Goal: Task Accomplishment & Management: Complete application form

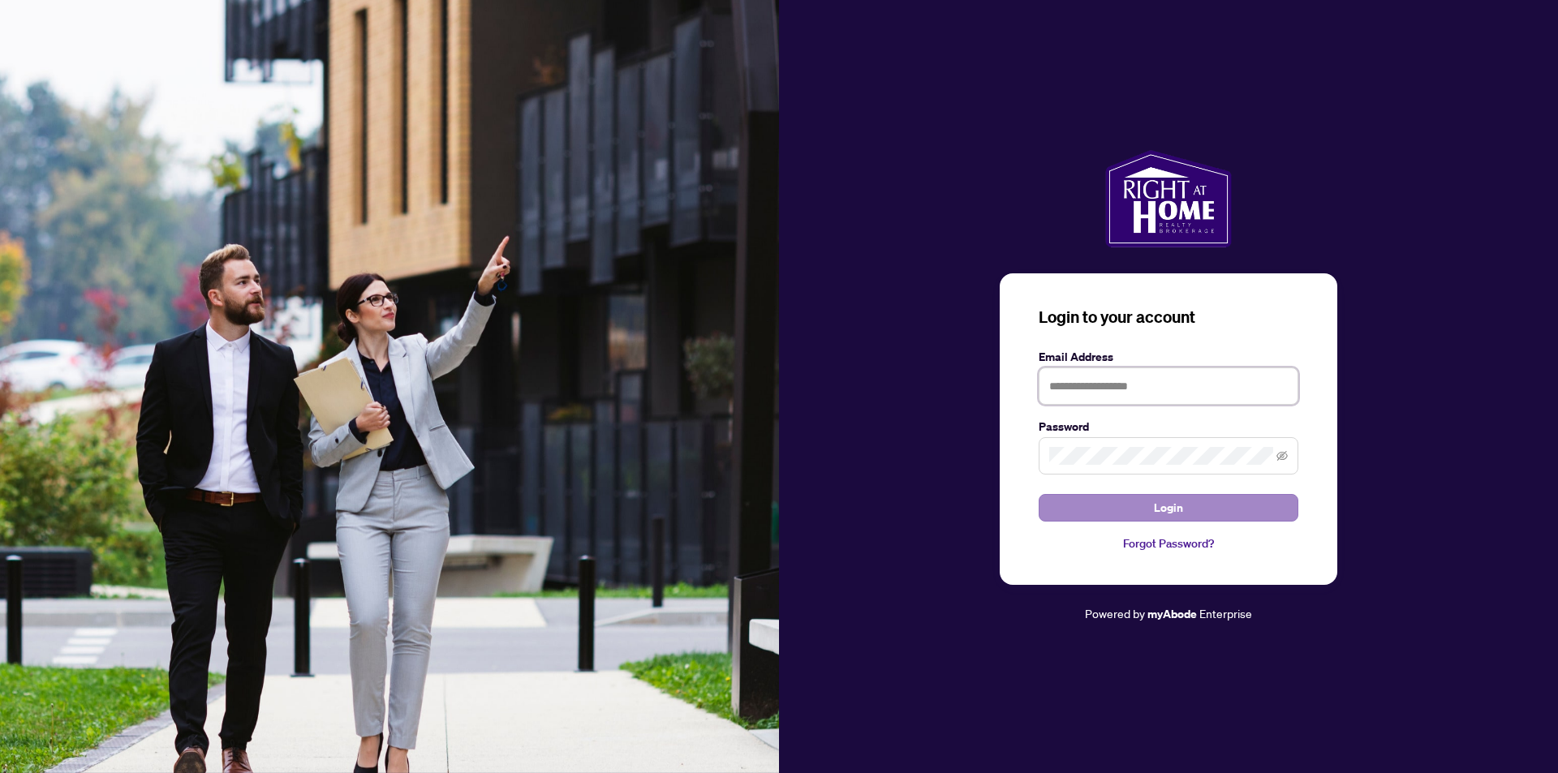
type input "**********"
click at [1170, 509] on span "Login" at bounding box center [1168, 508] width 29 height 26
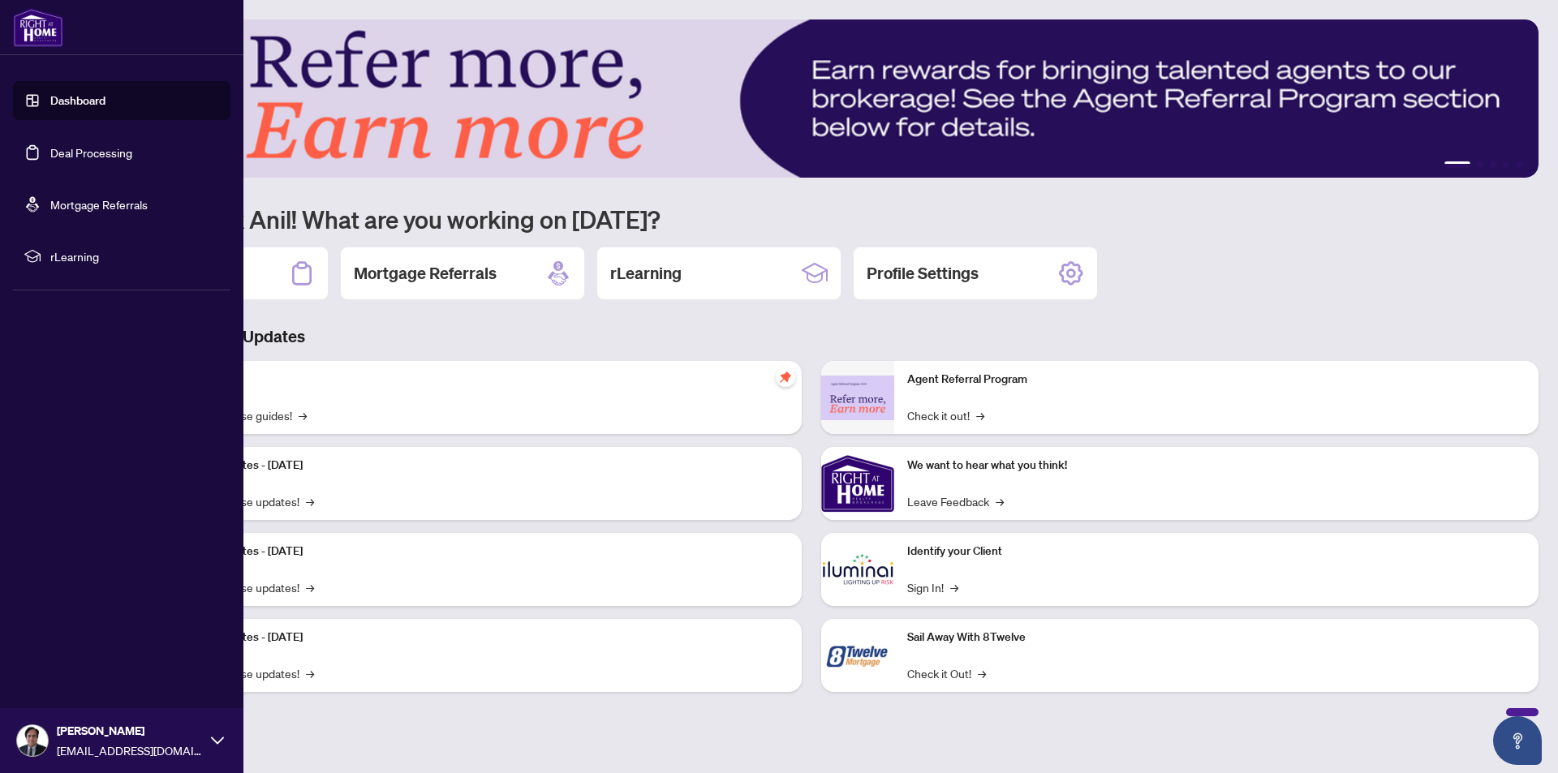
click at [83, 151] on link "Deal Processing" at bounding box center [91, 152] width 82 height 15
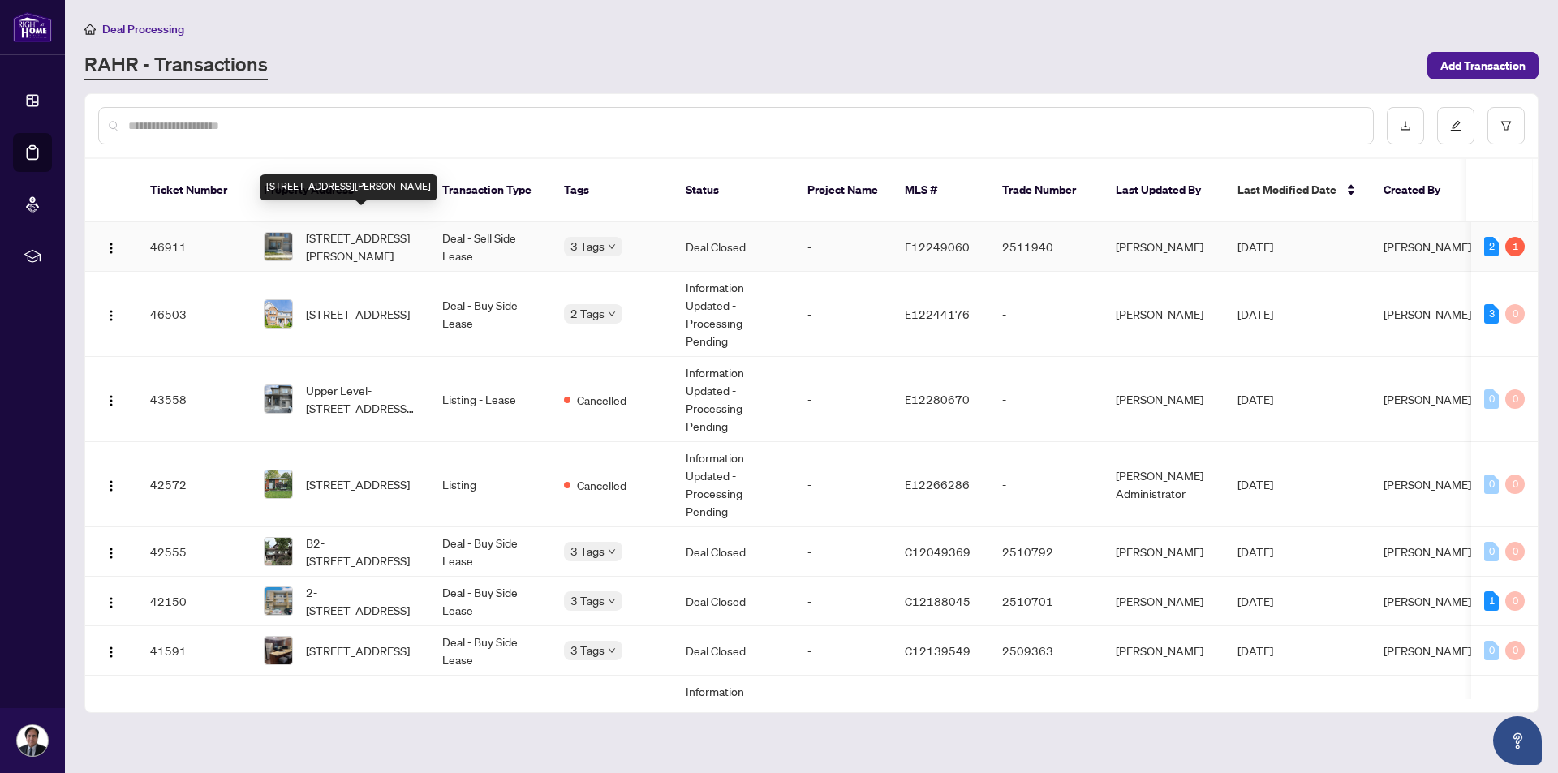
click at [366, 230] on span "[STREET_ADDRESS][PERSON_NAME]" at bounding box center [361, 247] width 110 height 36
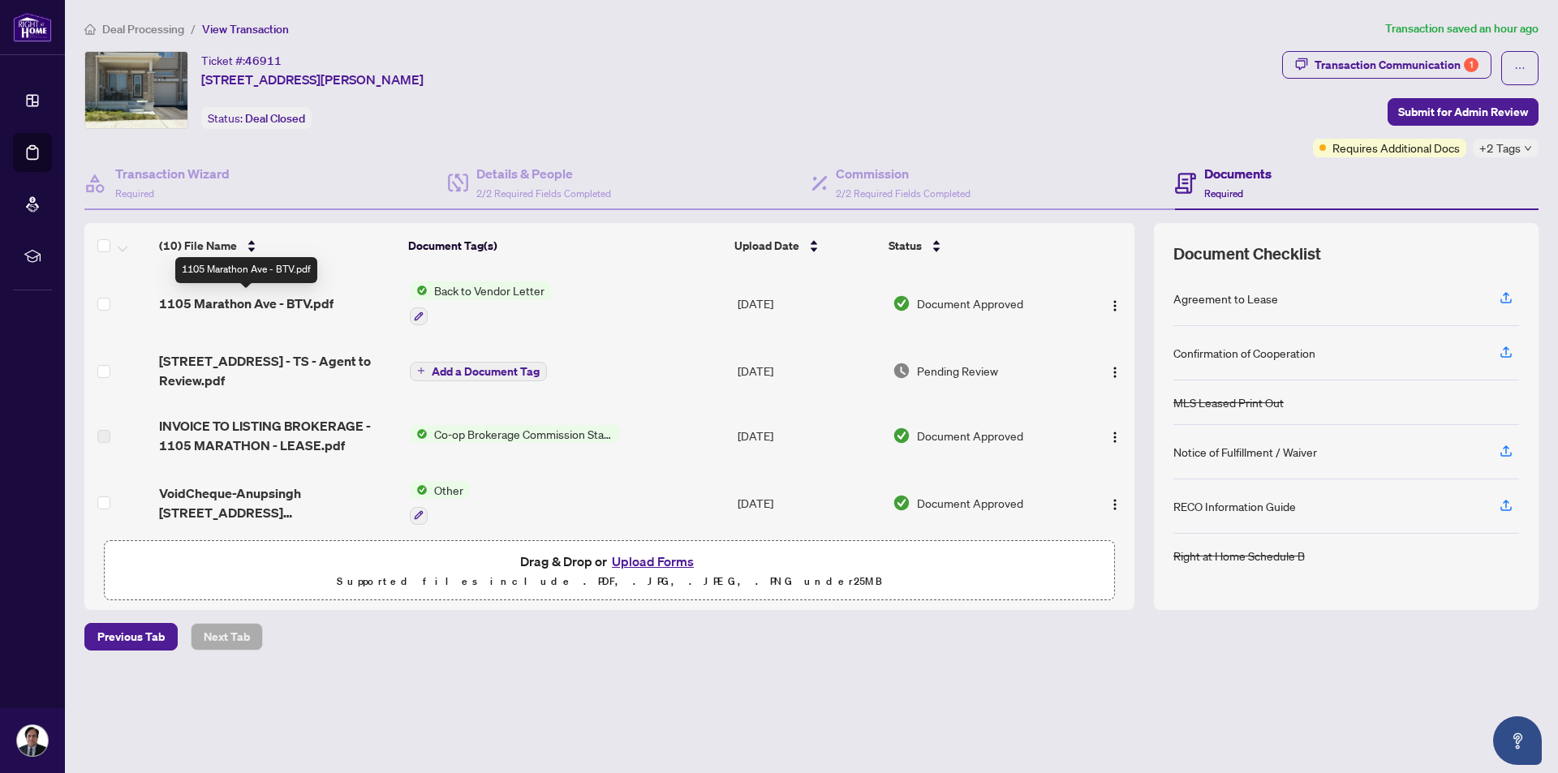
click at [256, 304] on span "1105 Marathon Ave - BTV.pdf" at bounding box center [246, 303] width 174 height 19
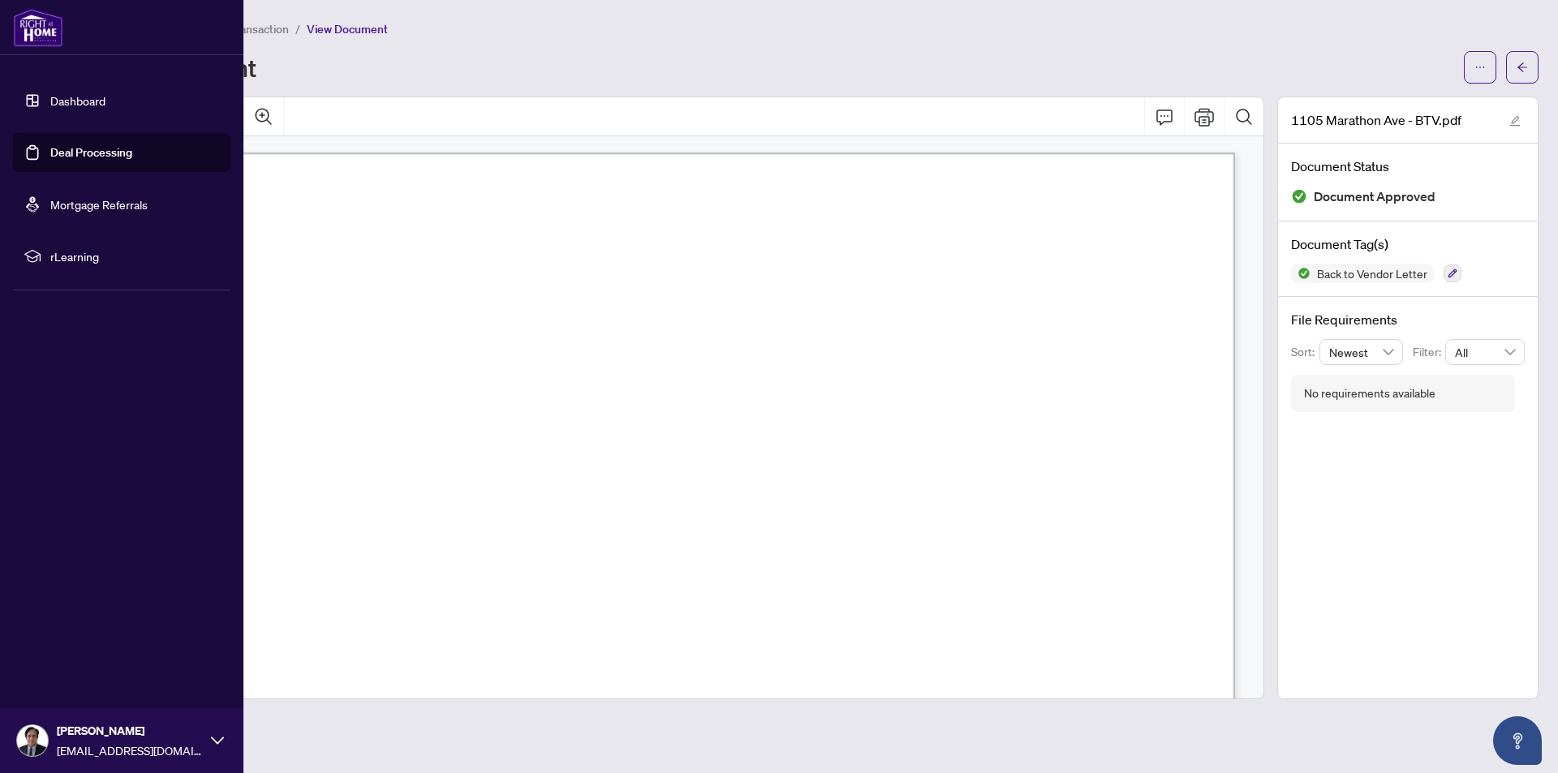
click at [98, 154] on link "Deal Processing" at bounding box center [91, 152] width 82 height 15
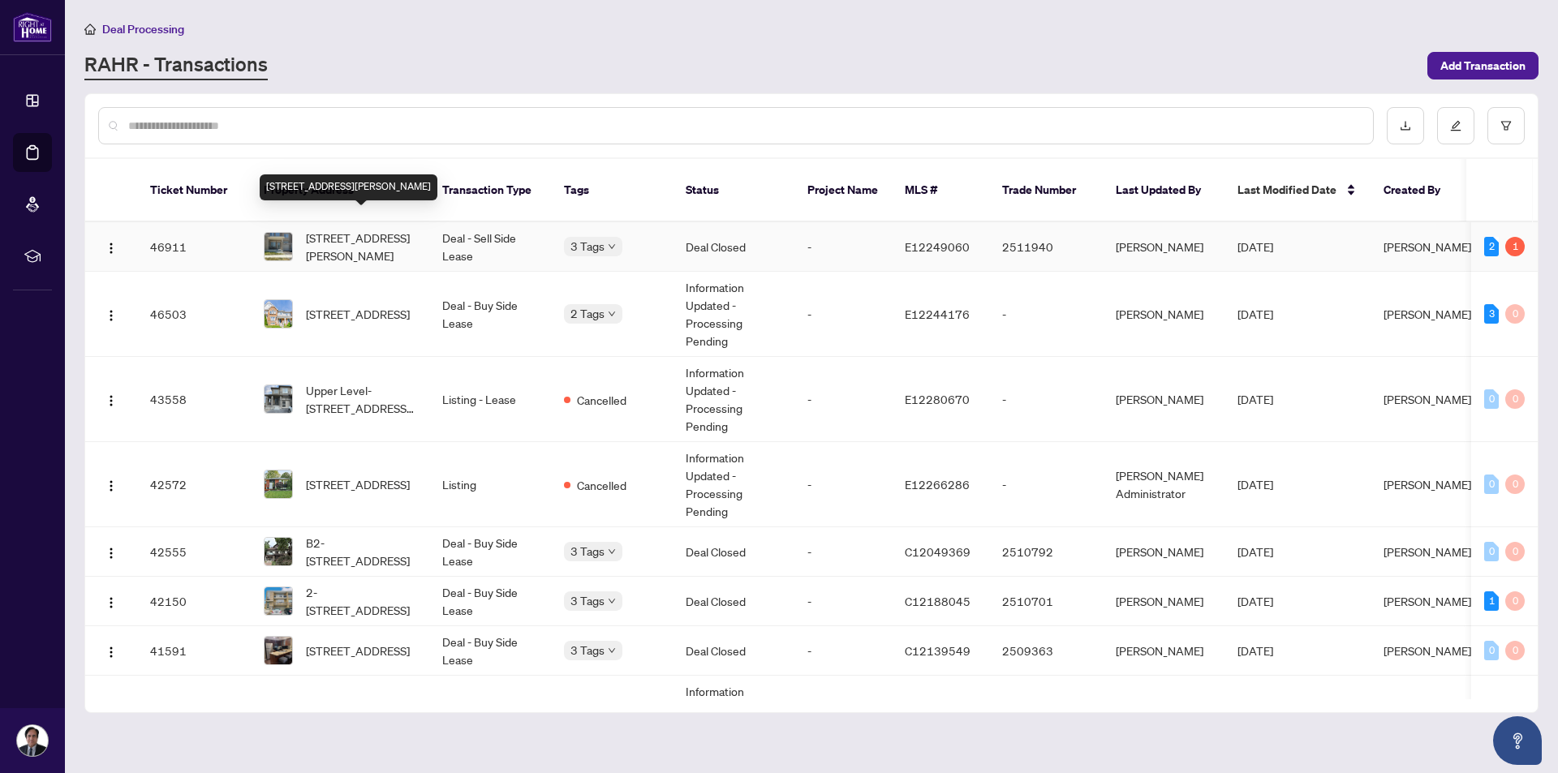
click at [343, 229] on span "[STREET_ADDRESS][PERSON_NAME]" at bounding box center [361, 247] width 110 height 36
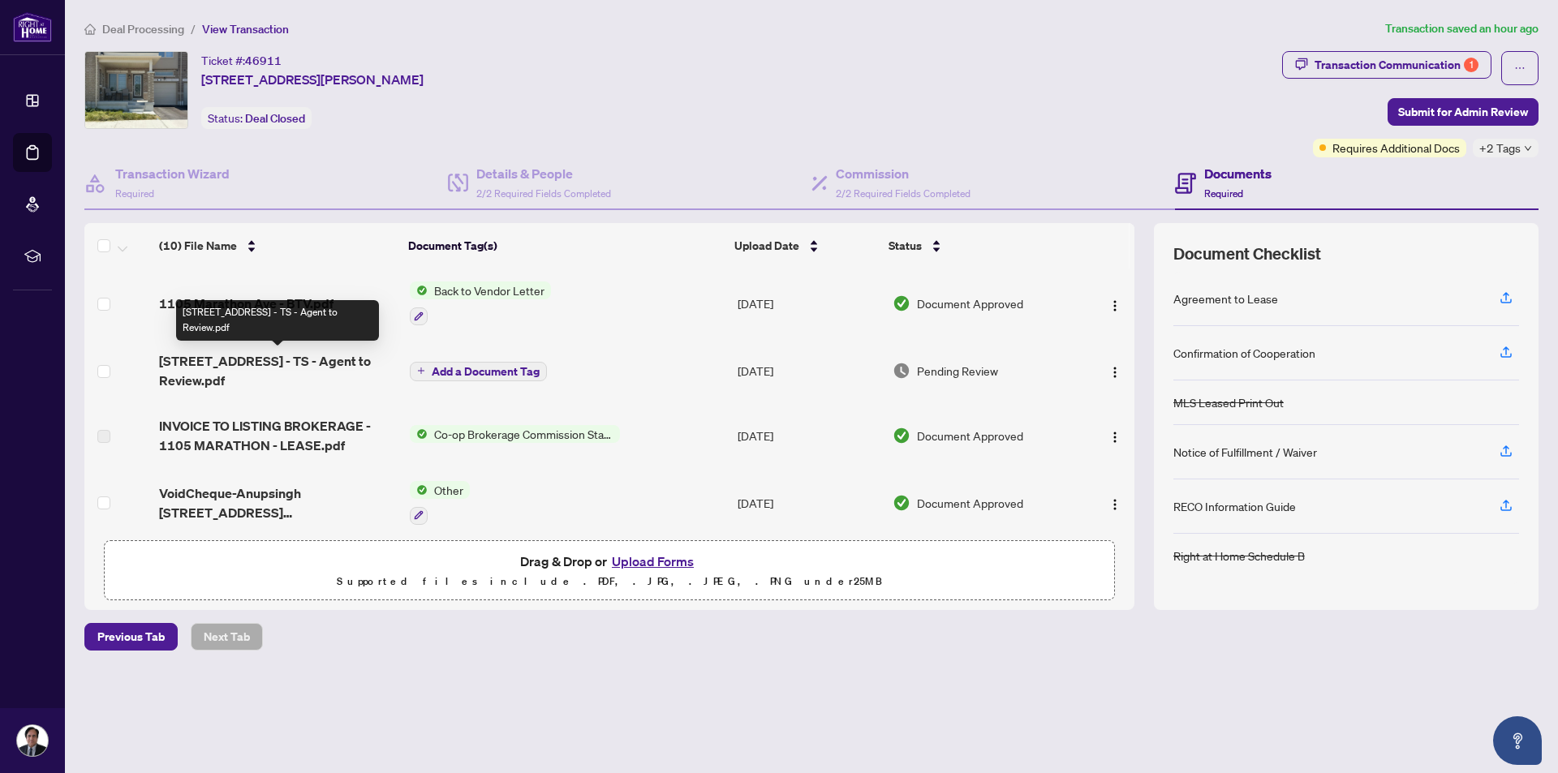
click at [266, 361] on span "[STREET_ADDRESS] - TS - Agent to Review.pdf" at bounding box center [278, 370] width 238 height 39
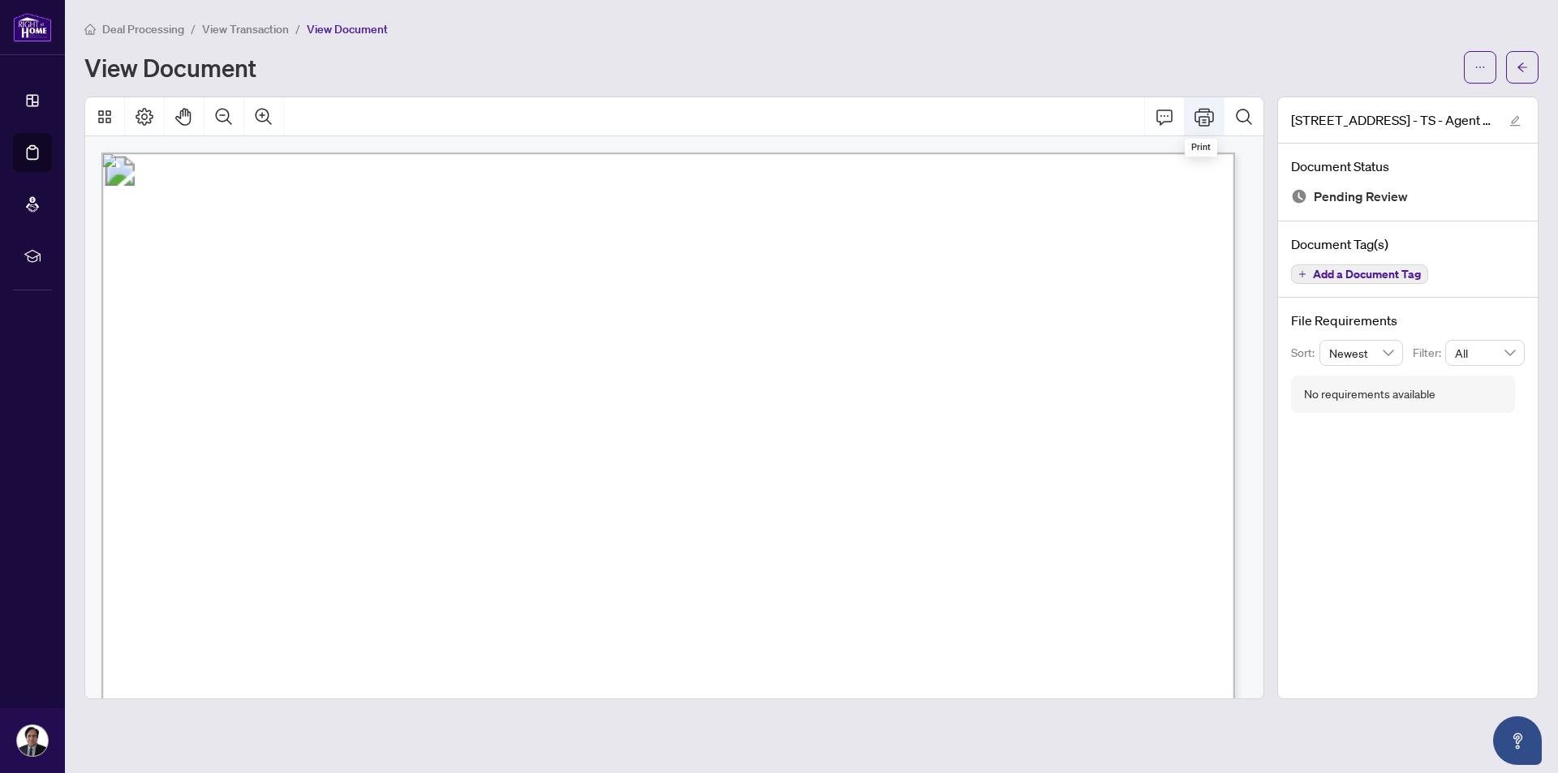
click at [1203, 118] on icon "Print" at bounding box center [1203, 117] width 19 height 18
click at [1162, 117] on icon "Comment" at bounding box center [1163, 116] width 19 height 19
click at [1515, 121] on icon "edit" at bounding box center [1515, 121] width 11 height 11
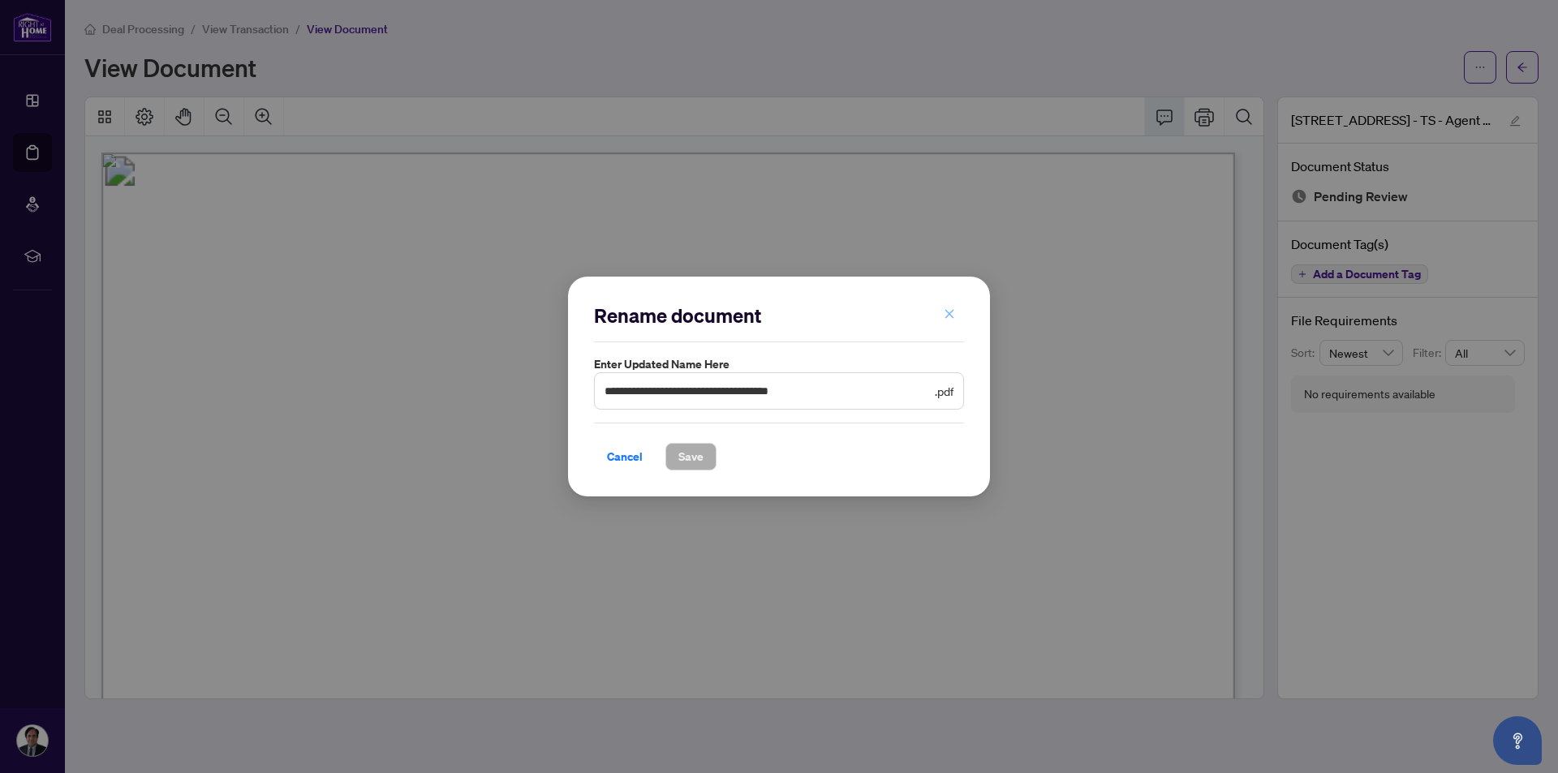
click at [946, 316] on icon "close" at bounding box center [948, 313] width 11 height 11
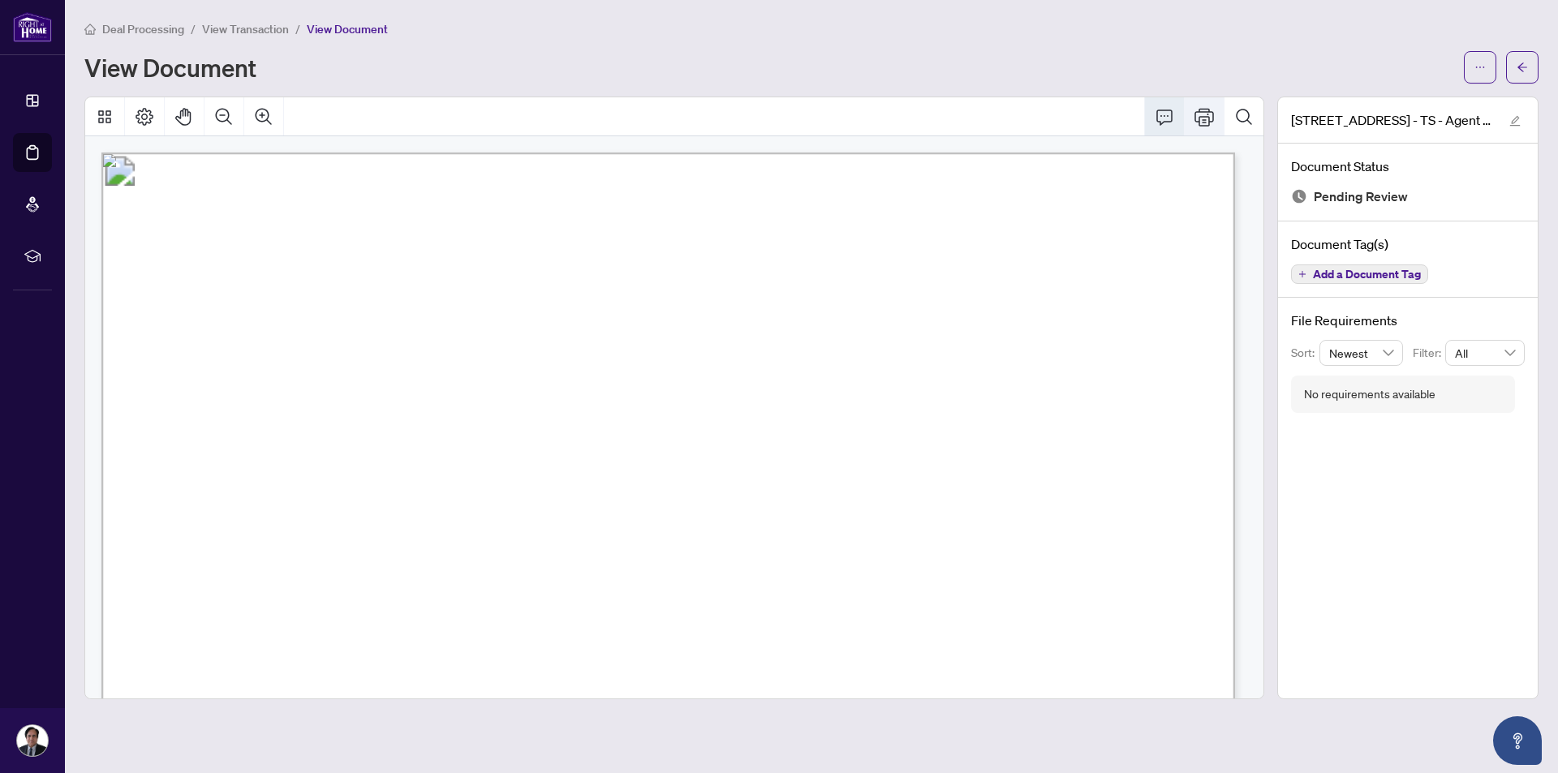
click at [1197, 121] on icon "Print" at bounding box center [1203, 117] width 19 height 18
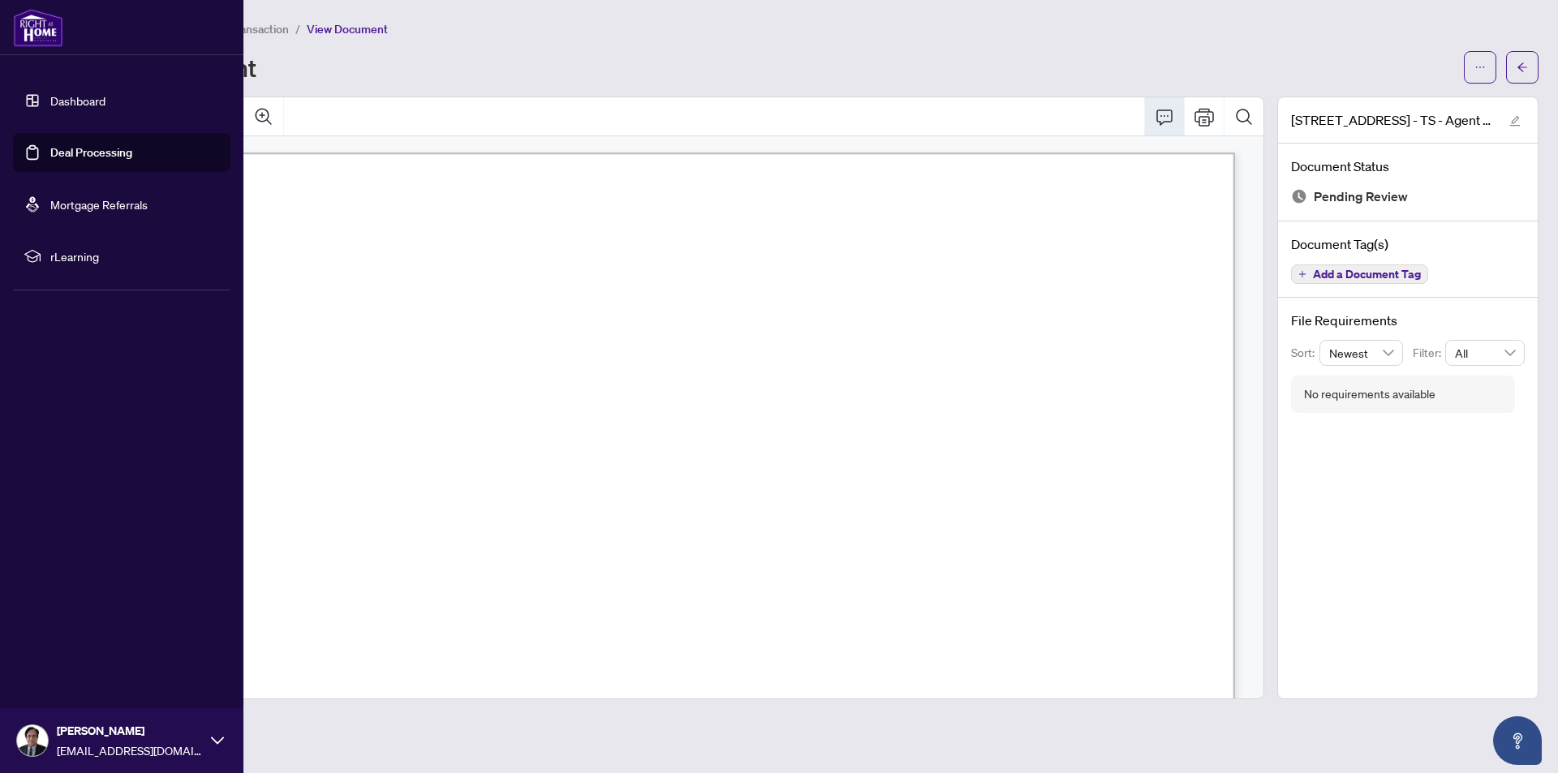
click at [56, 156] on link "Deal Processing" at bounding box center [91, 152] width 82 height 15
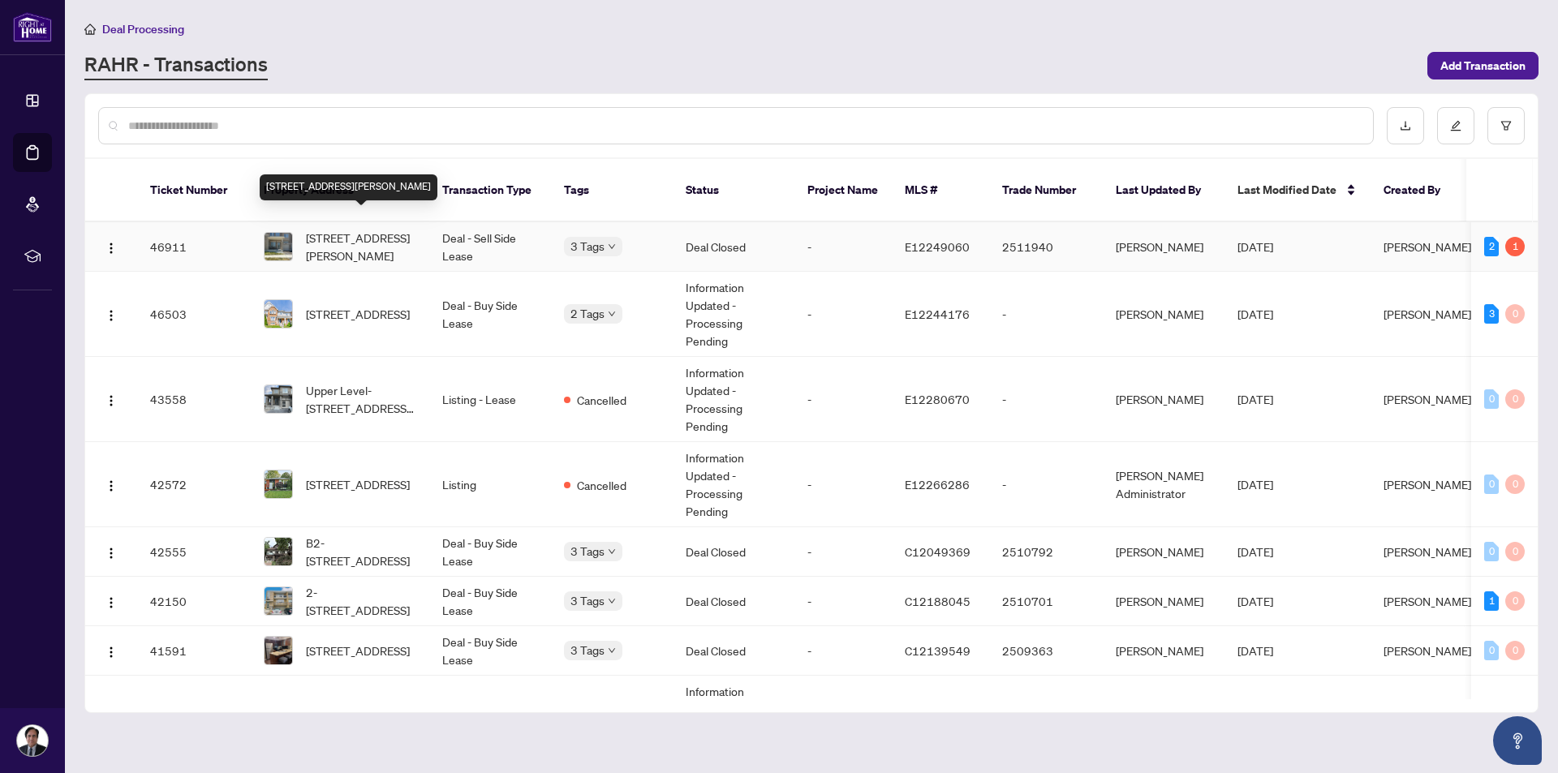
click at [379, 229] on span "[STREET_ADDRESS][PERSON_NAME]" at bounding box center [361, 247] width 110 height 36
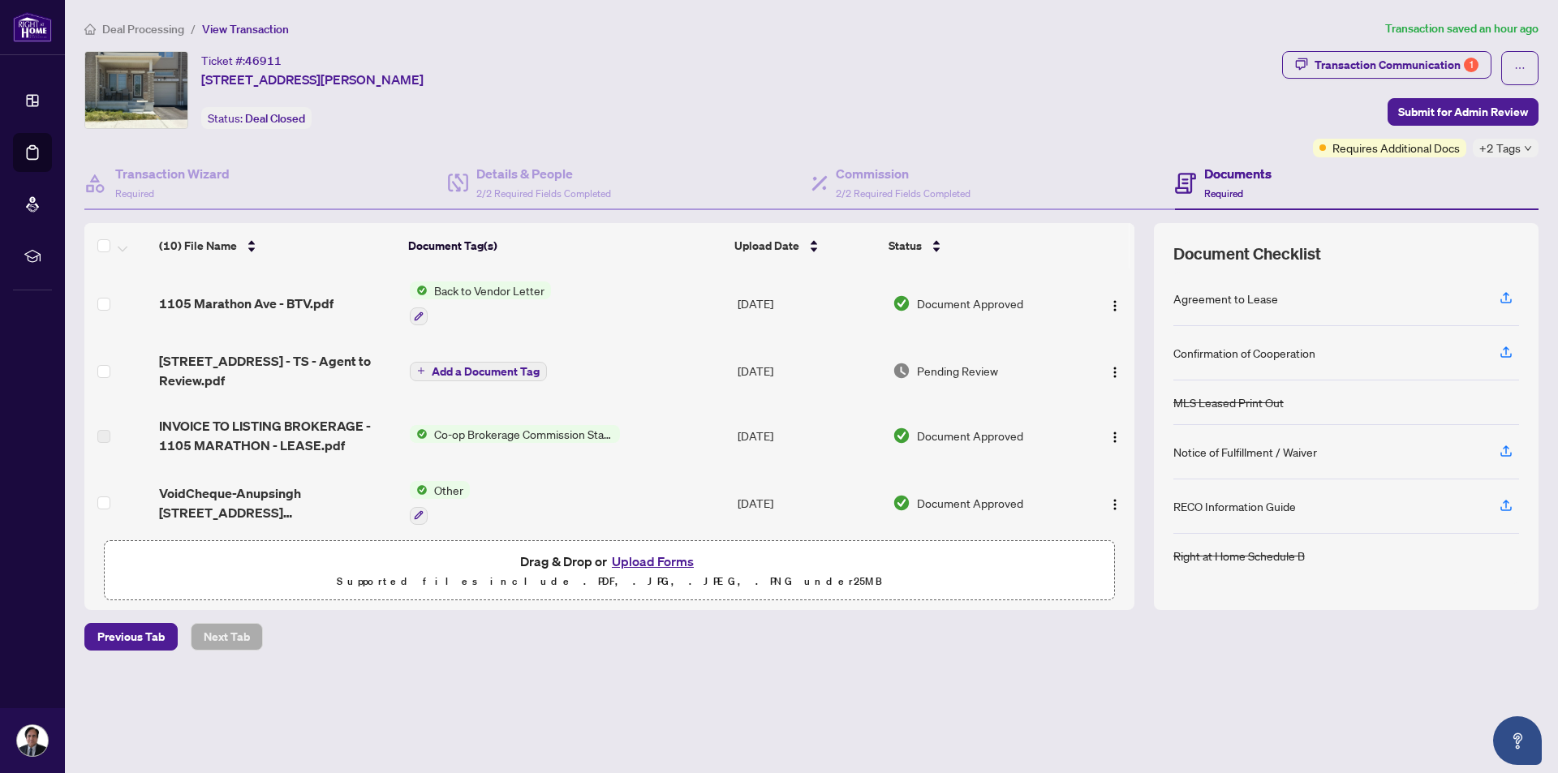
click at [637, 562] on button "Upload Forms" at bounding box center [653, 561] width 92 height 21
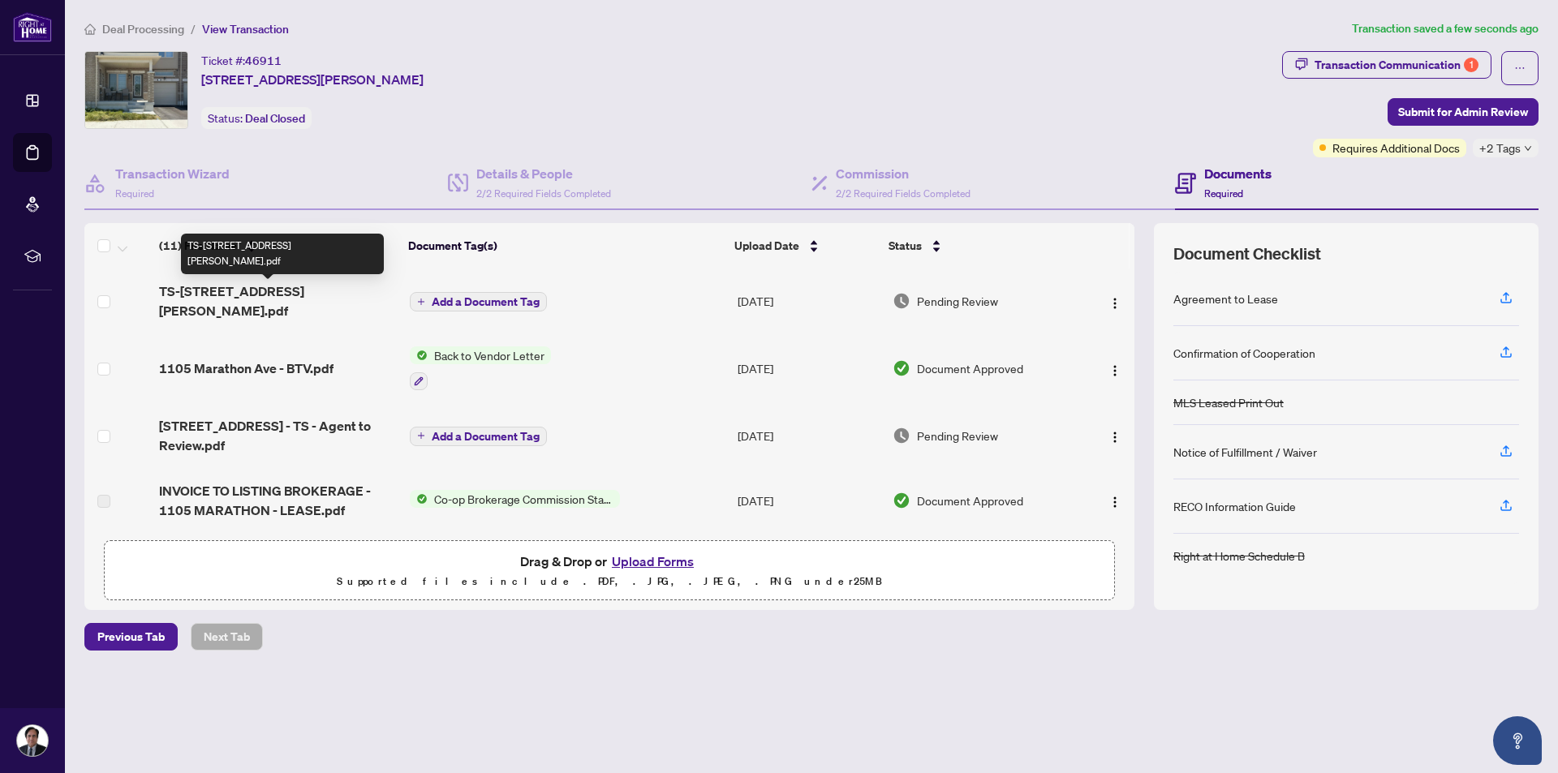
click at [327, 294] on span "TS-[STREET_ADDRESS] [PERSON_NAME].pdf" at bounding box center [278, 300] width 238 height 39
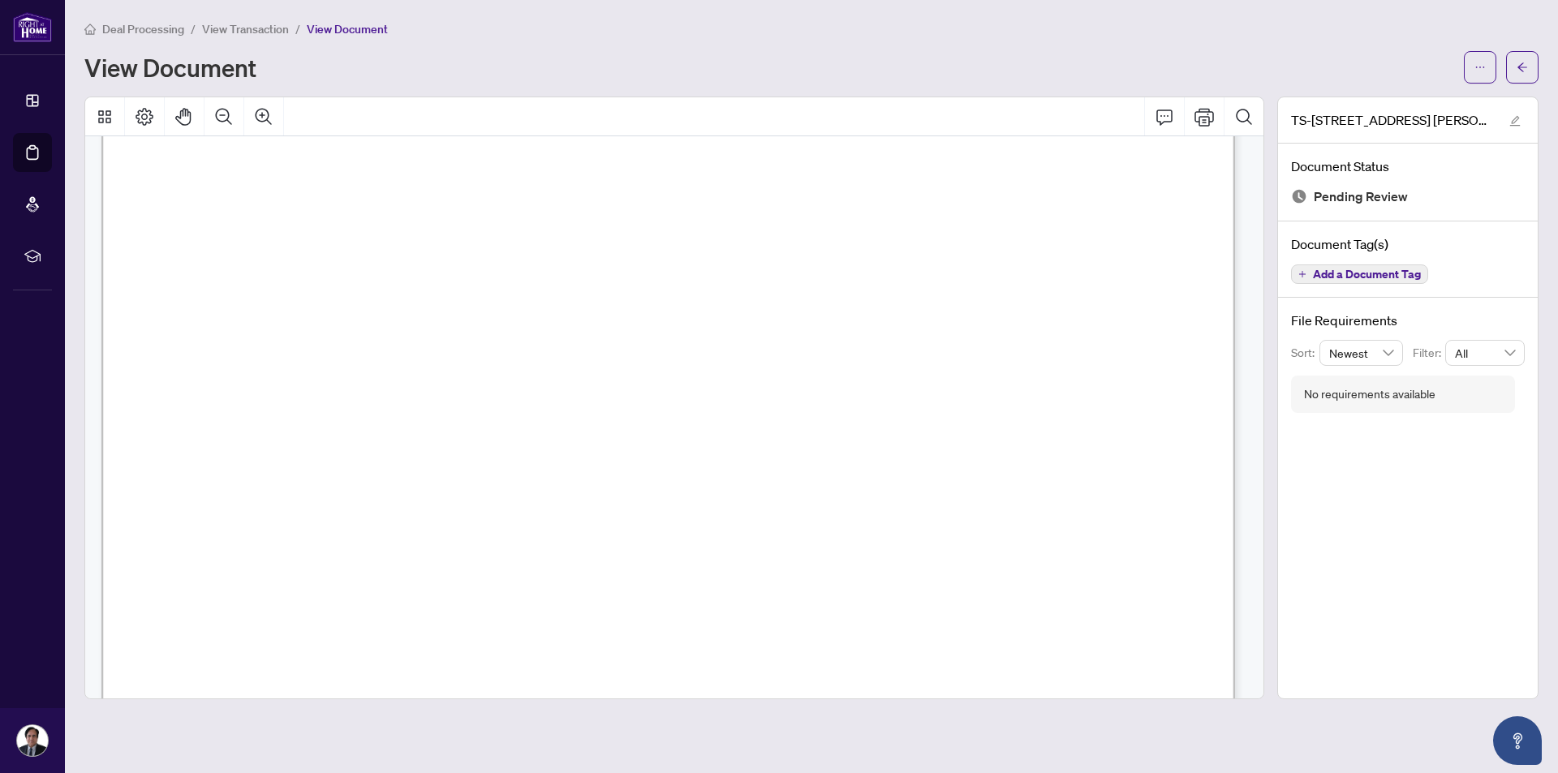
scroll to position [45, 0]
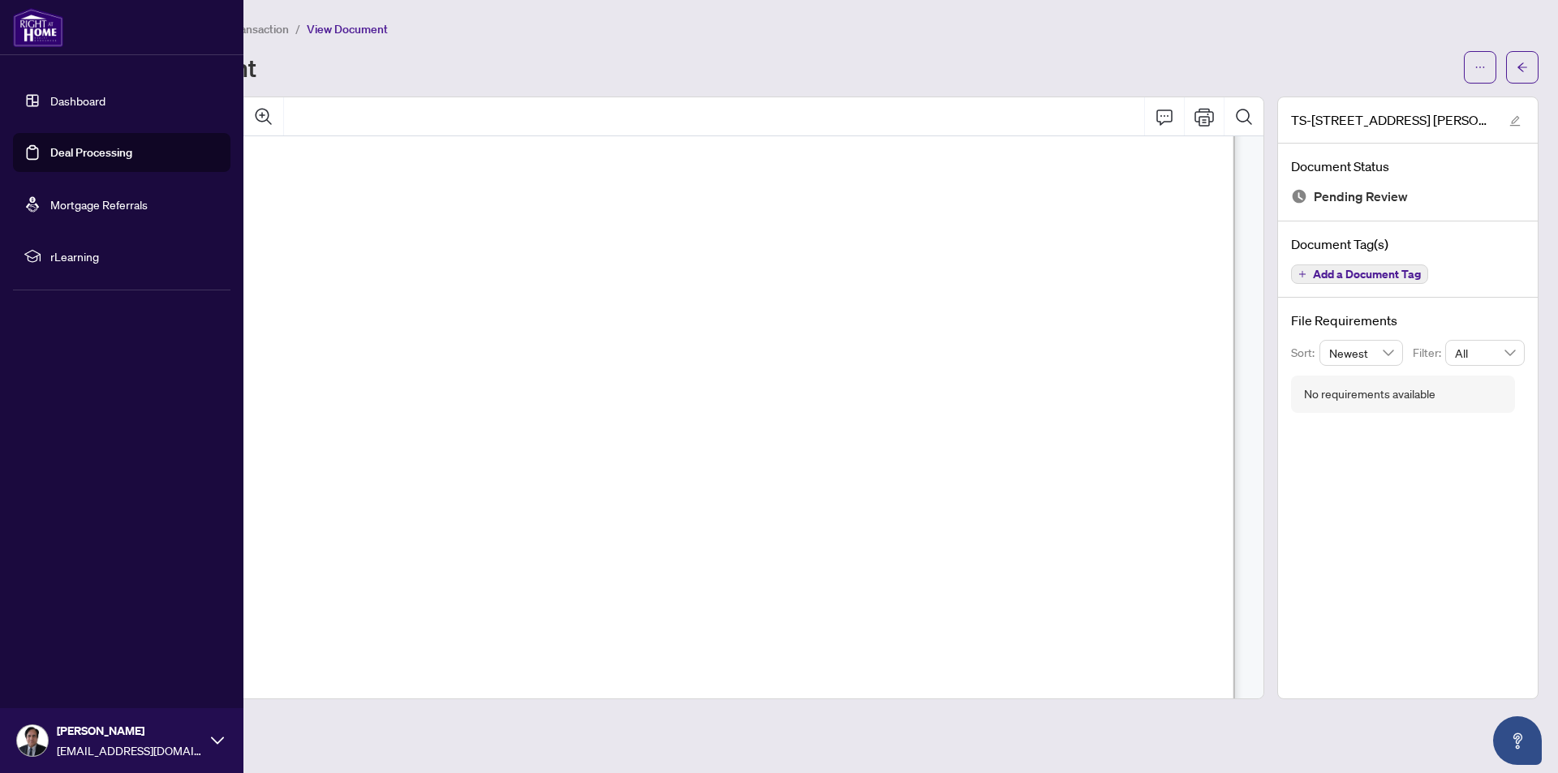
click at [50, 153] on link "Deal Processing" at bounding box center [91, 152] width 82 height 15
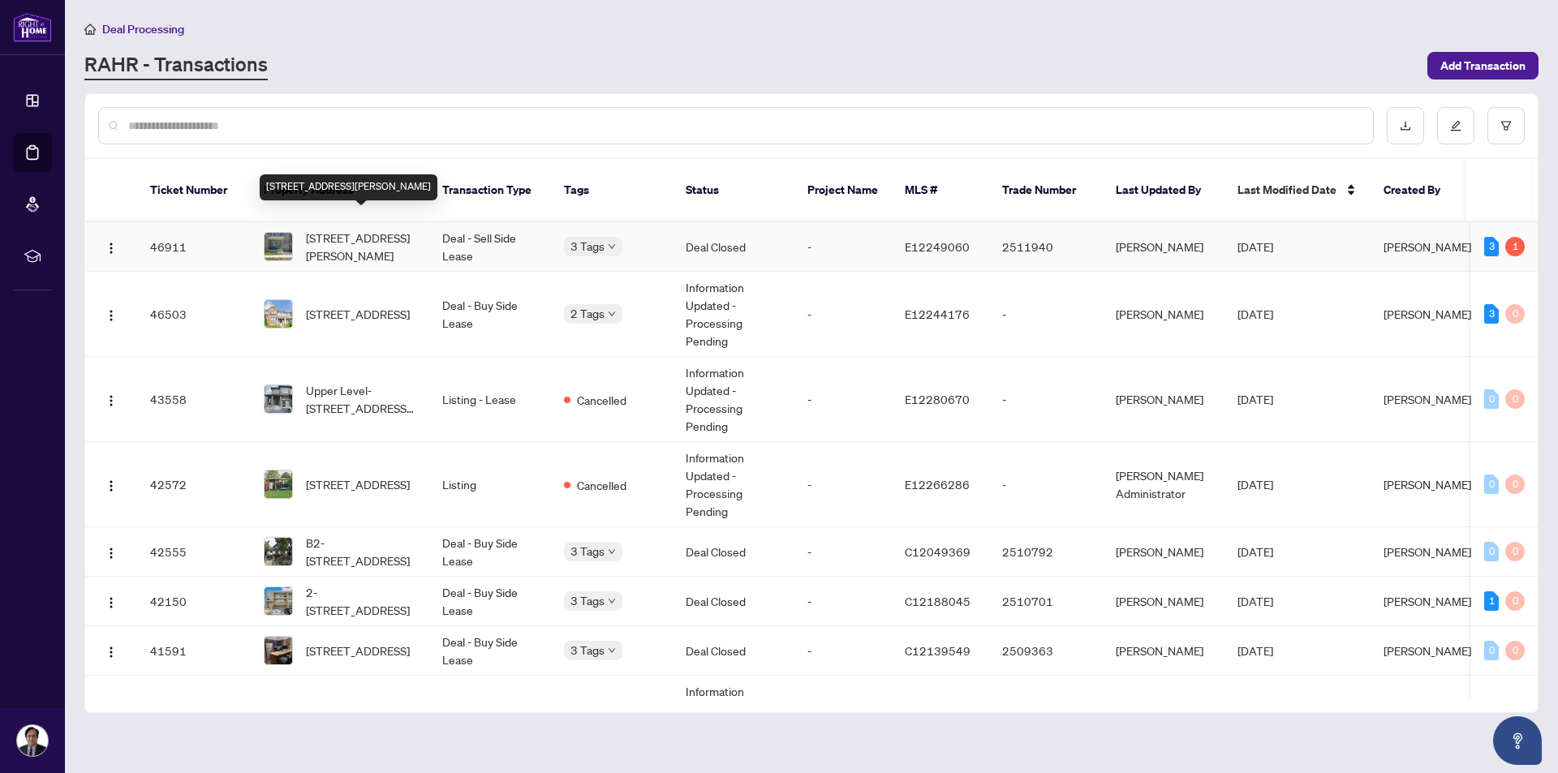
click at [342, 229] on span "[STREET_ADDRESS][PERSON_NAME]" at bounding box center [361, 247] width 110 height 36
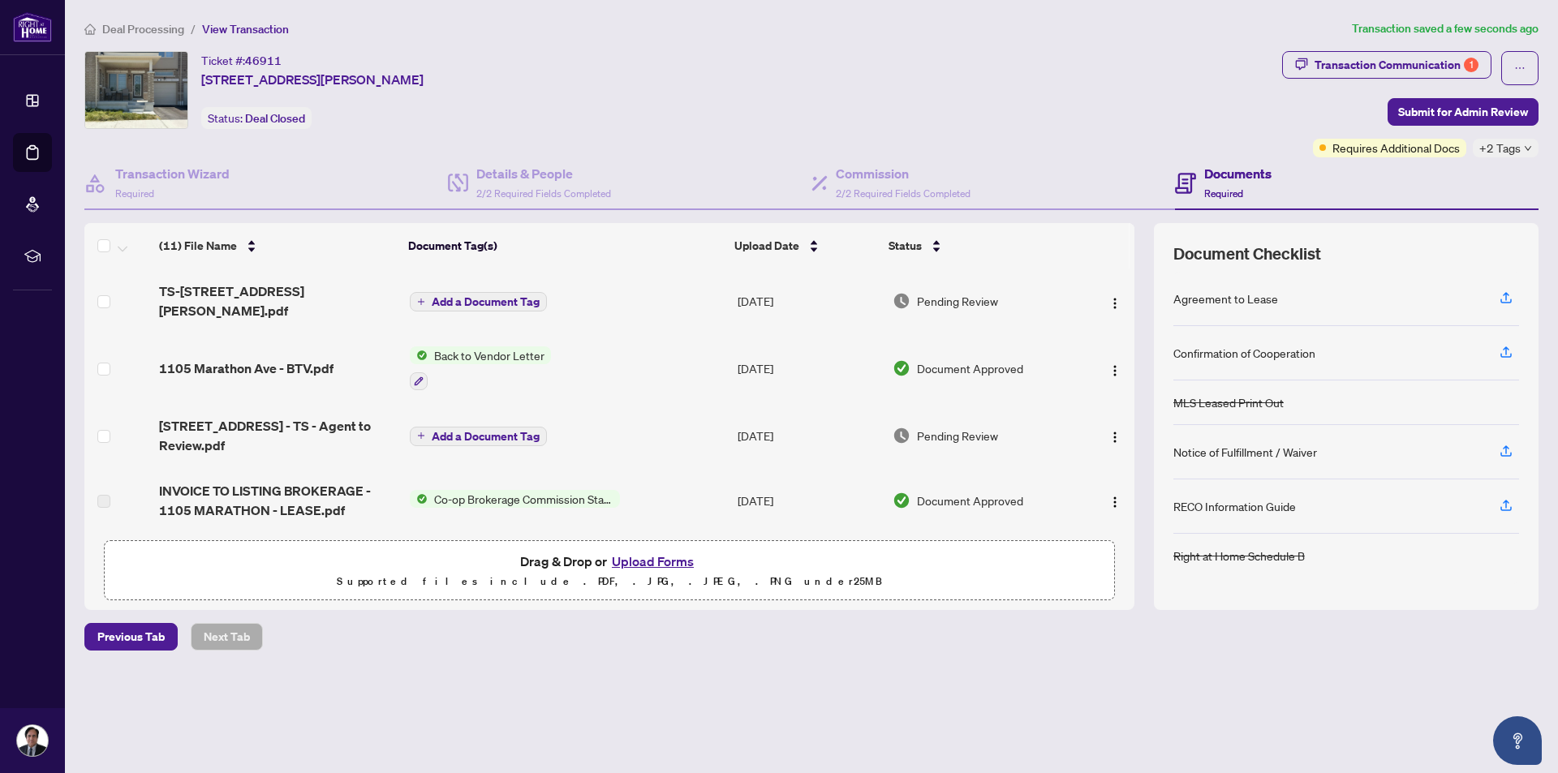
click at [478, 296] on span "Add a Document Tag" at bounding box center [486, 301] width 108 height 11
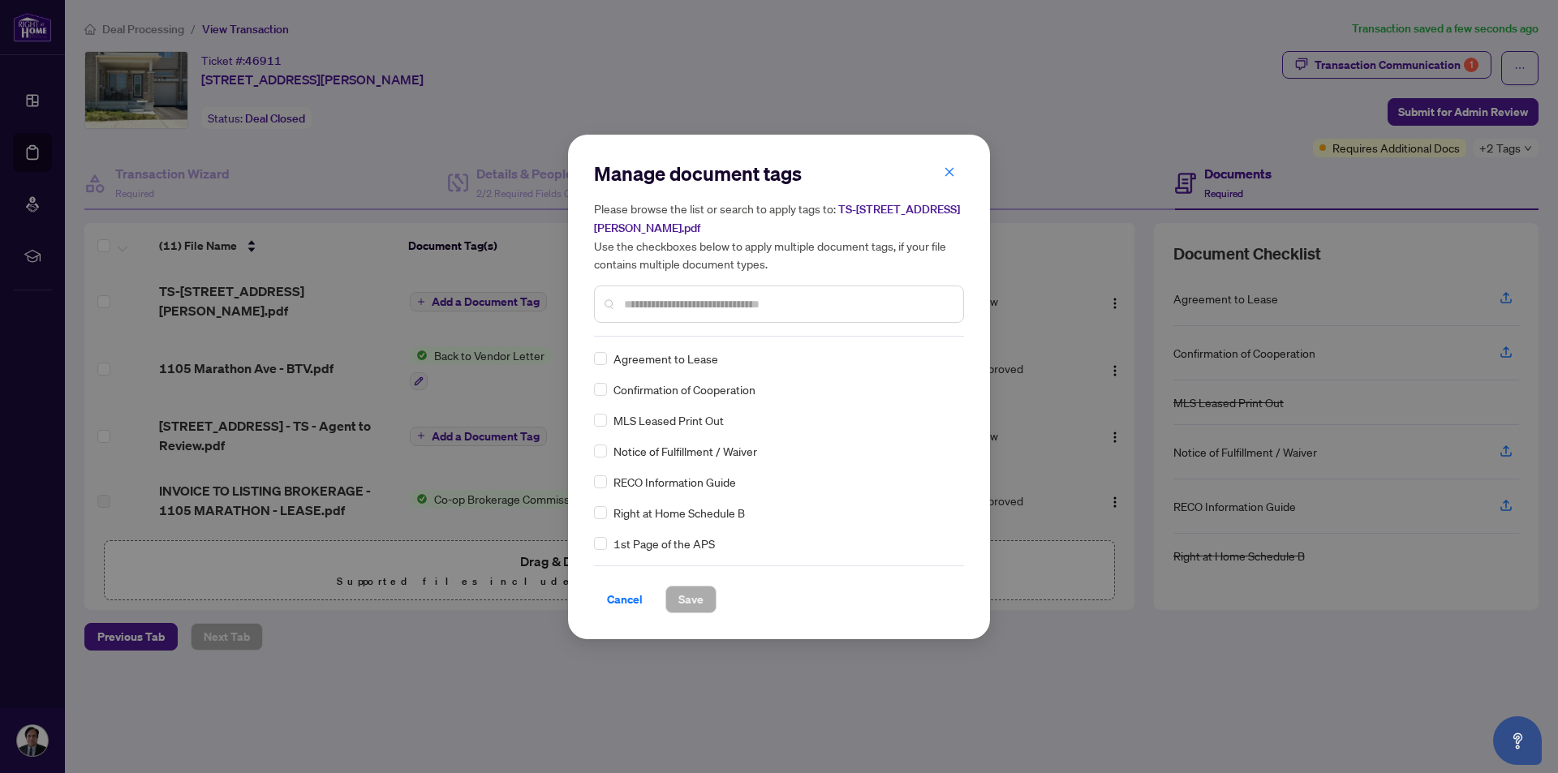
click at [685, 307] on input "text" at bounding box center [787, 304] width 326 height 18
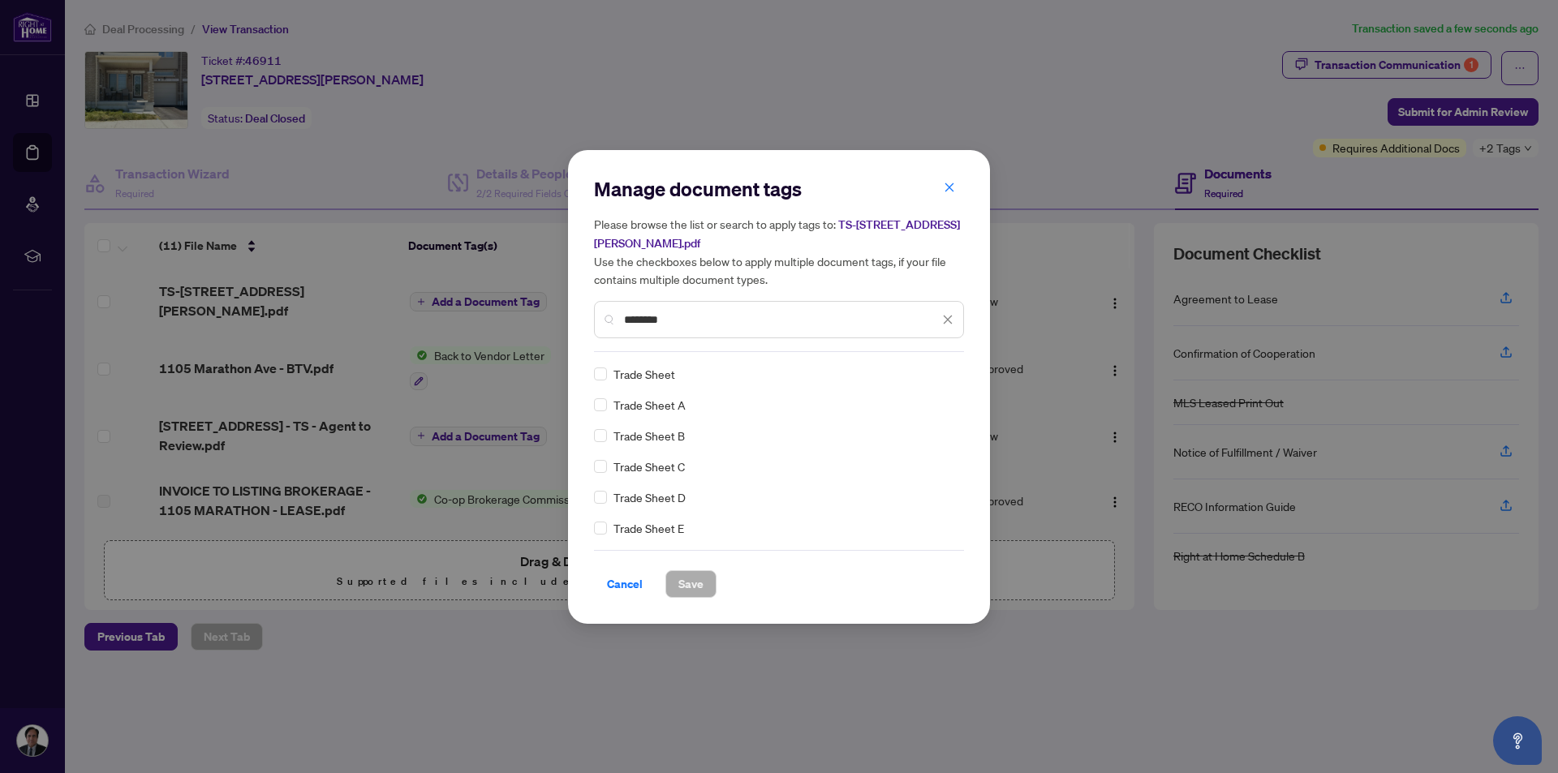
type input "********"
click at [630, 377] on span "Trade Sheet" at bounding box center [644, 374] width 62 height 18
click at [685, 588] on span "Save" at bounding box center [690, 584] width 25 height 26
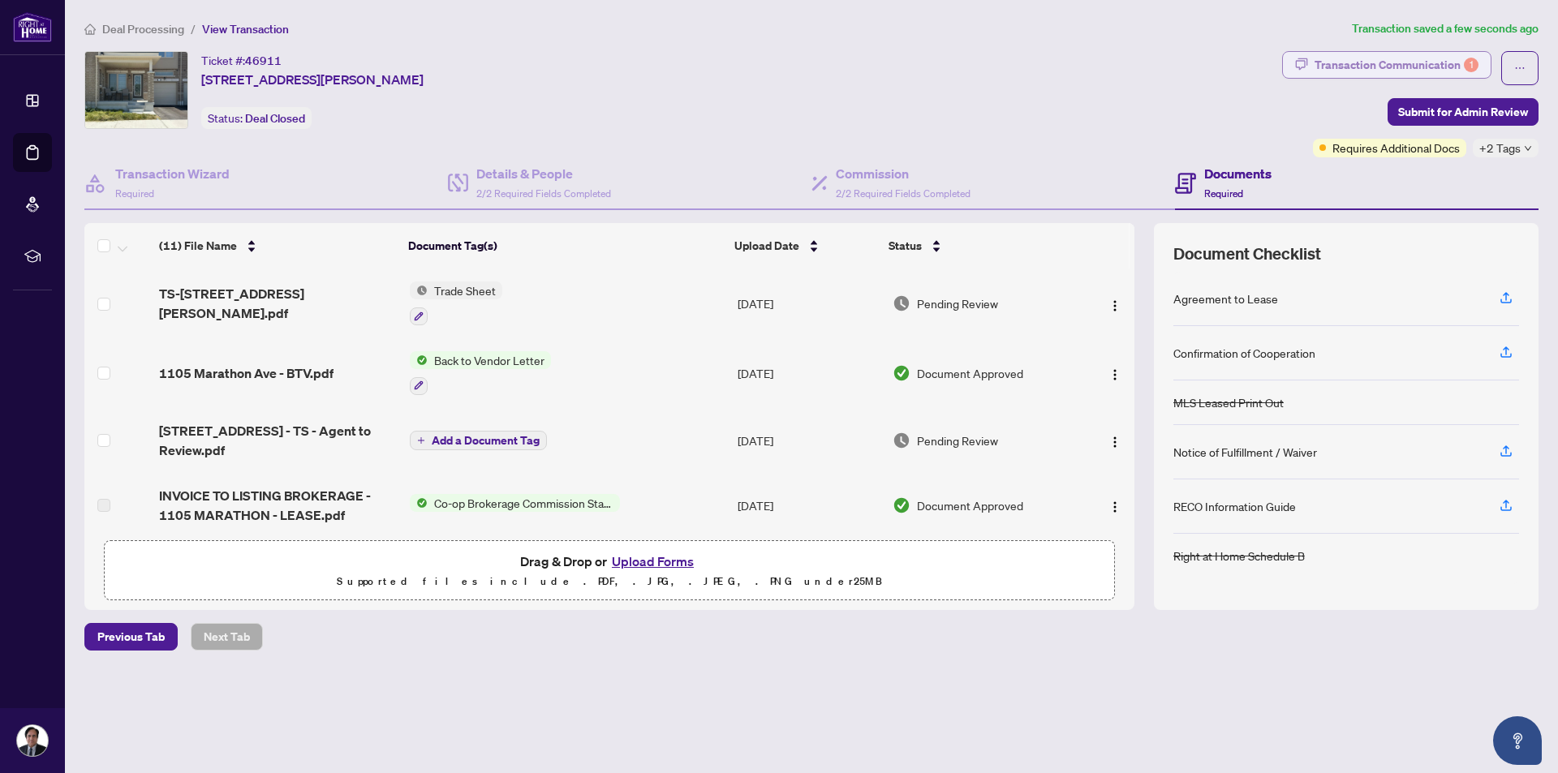
click at [1368, 65] on div "Transaction Communication 1" at bounding box center [1396, 65] width 164 height 26
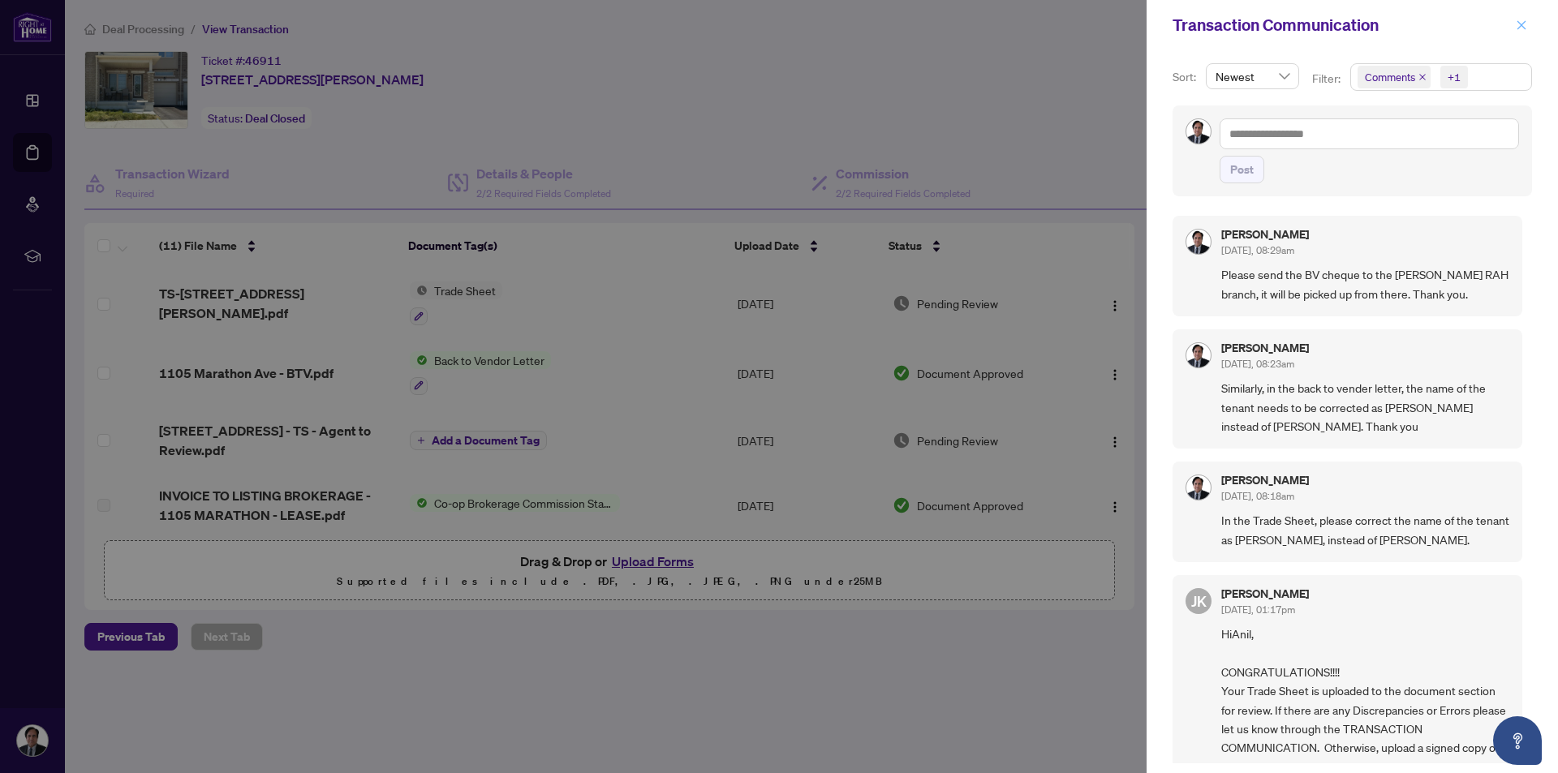
click at [1520, 25] on icon "close" at bounding box center [1521, 24] width 9 height 9
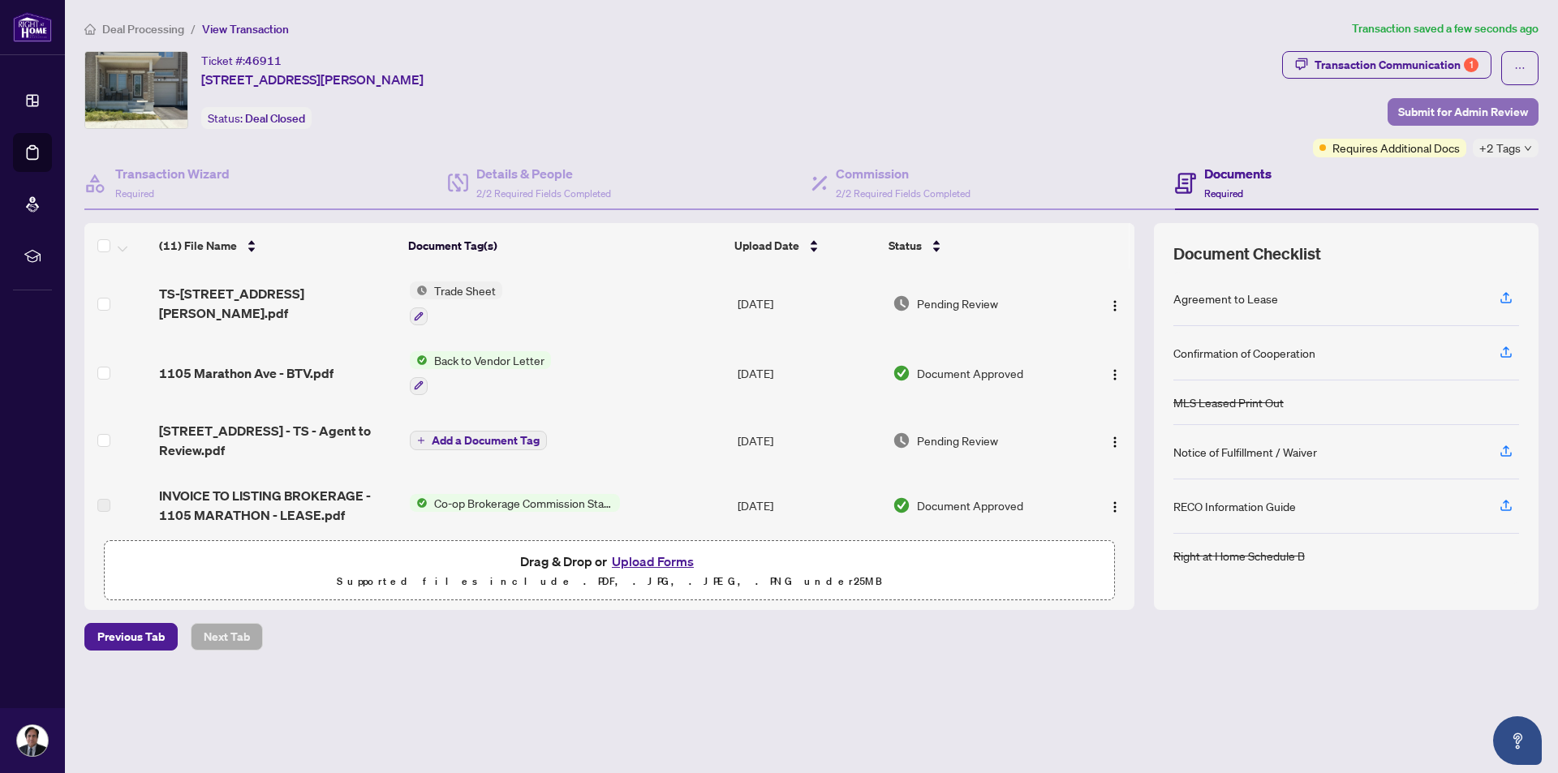
click at [1460, 111] on span "Submit for Admin Review" at bounding box center [1463, 112] width 130 height 26
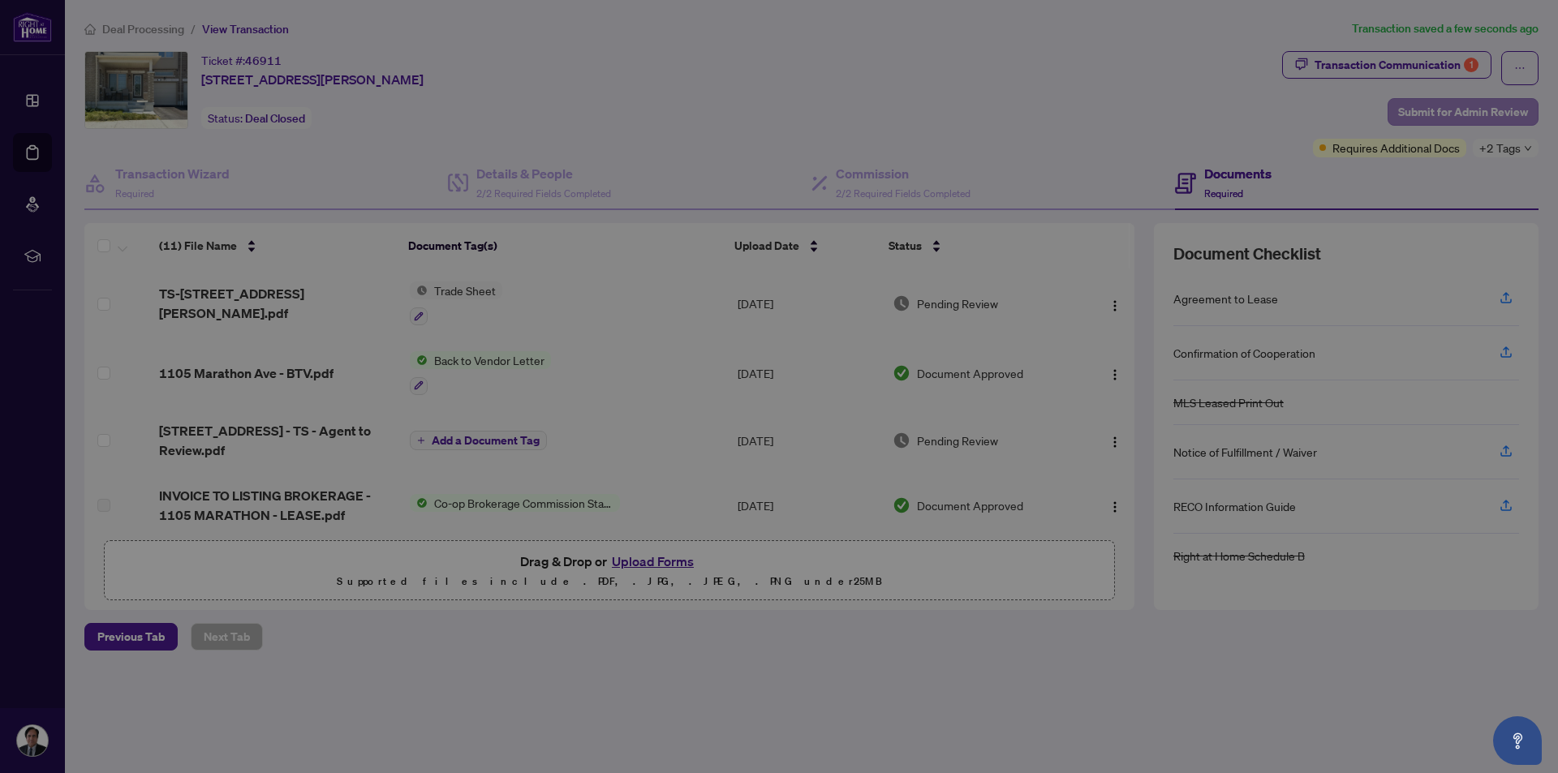
click at [1460, 111] on div "Submit for admin review Clicking submit will notify the admin team to review yo…" at bounding box center [779, 386] width 1558 height 773
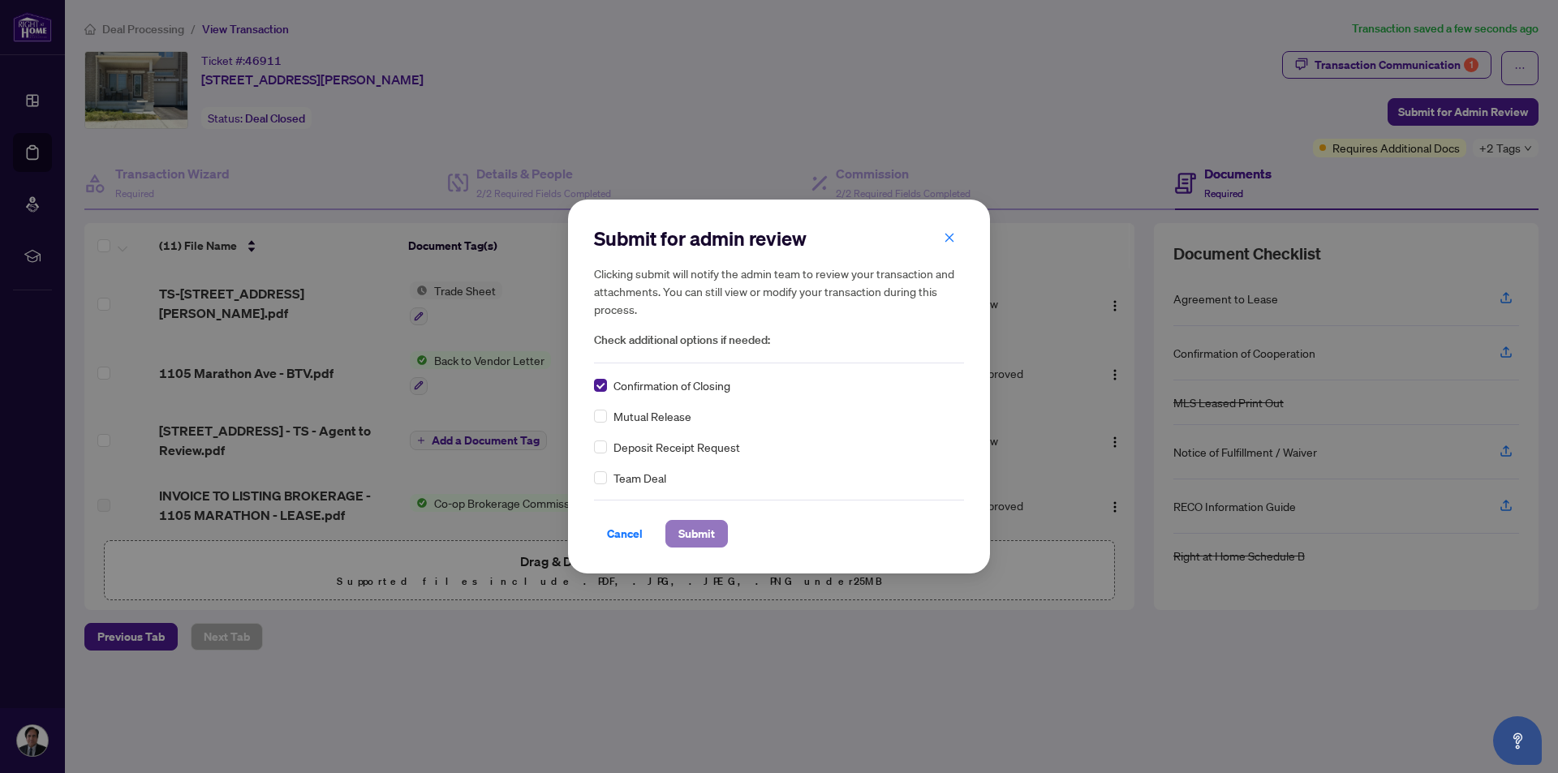
click at [694, 533] on span "Submit" at bounding box center [696, 534] width 37 height 26
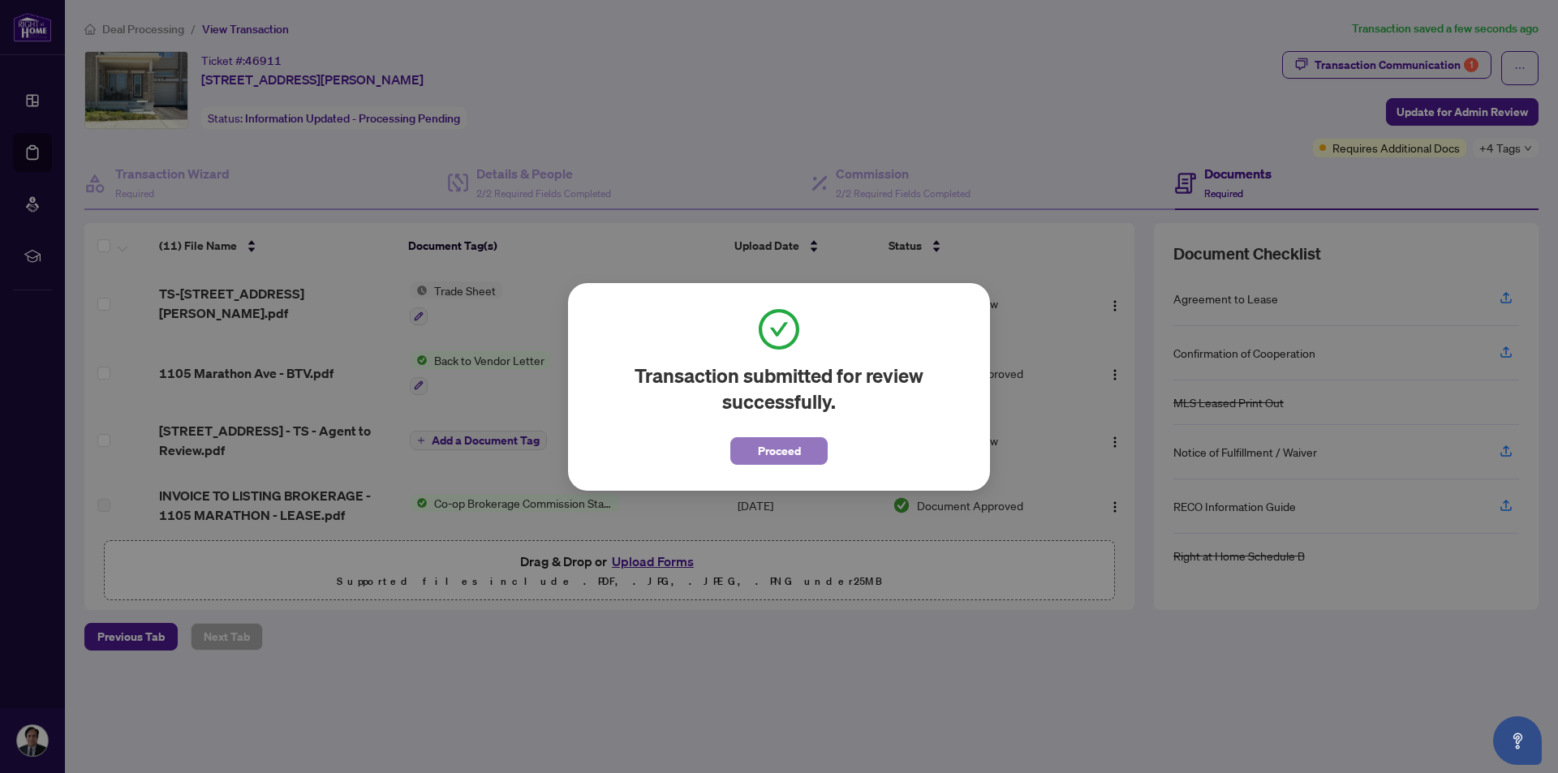
click at [776, 453] on span "Proceed" at bounding box center [779, 451] width 43 height 26
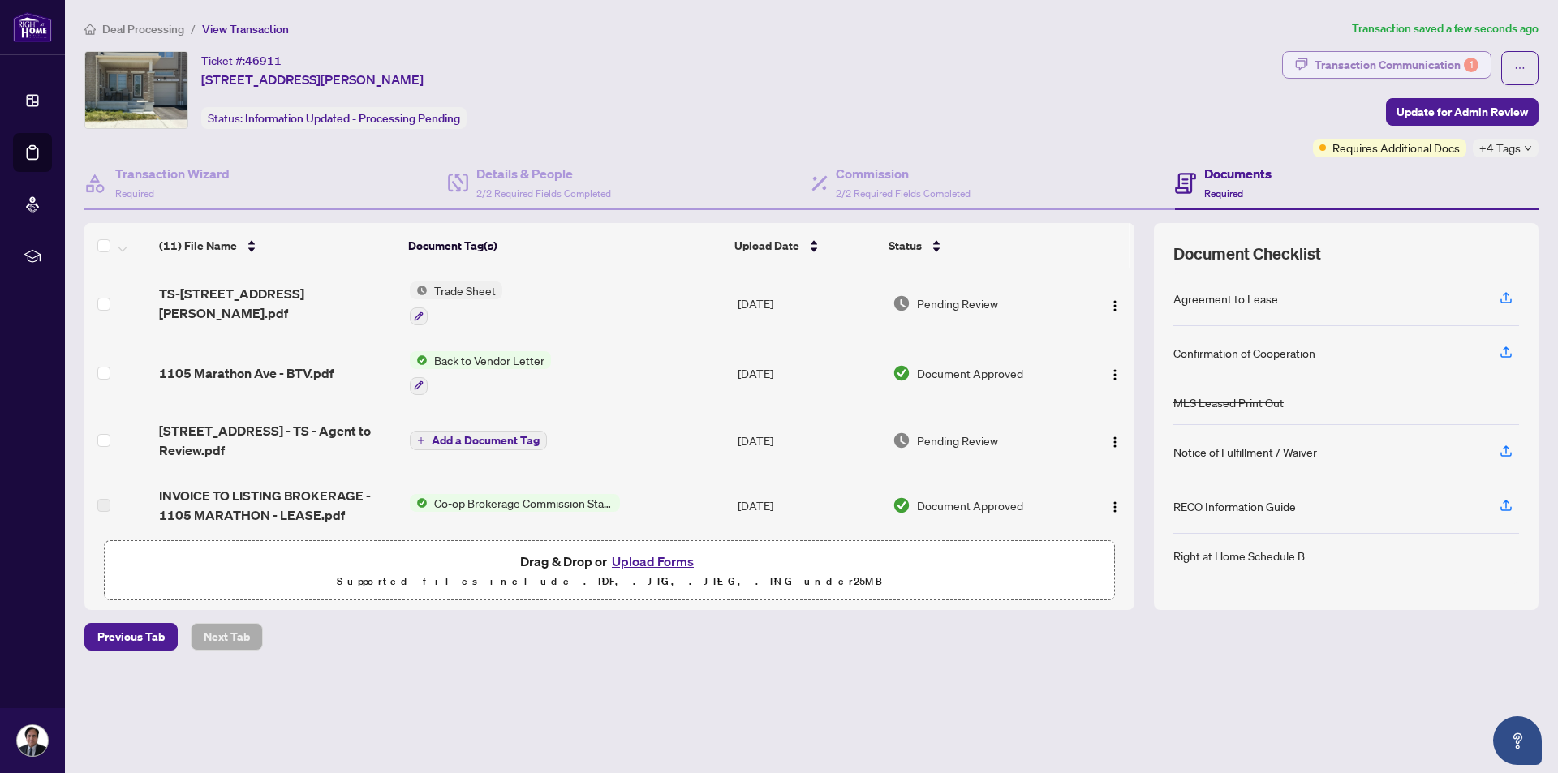
click at [1367, 67] on div "Transaction Communication 1" at bounding box center [1396, 65] width 164 height 26
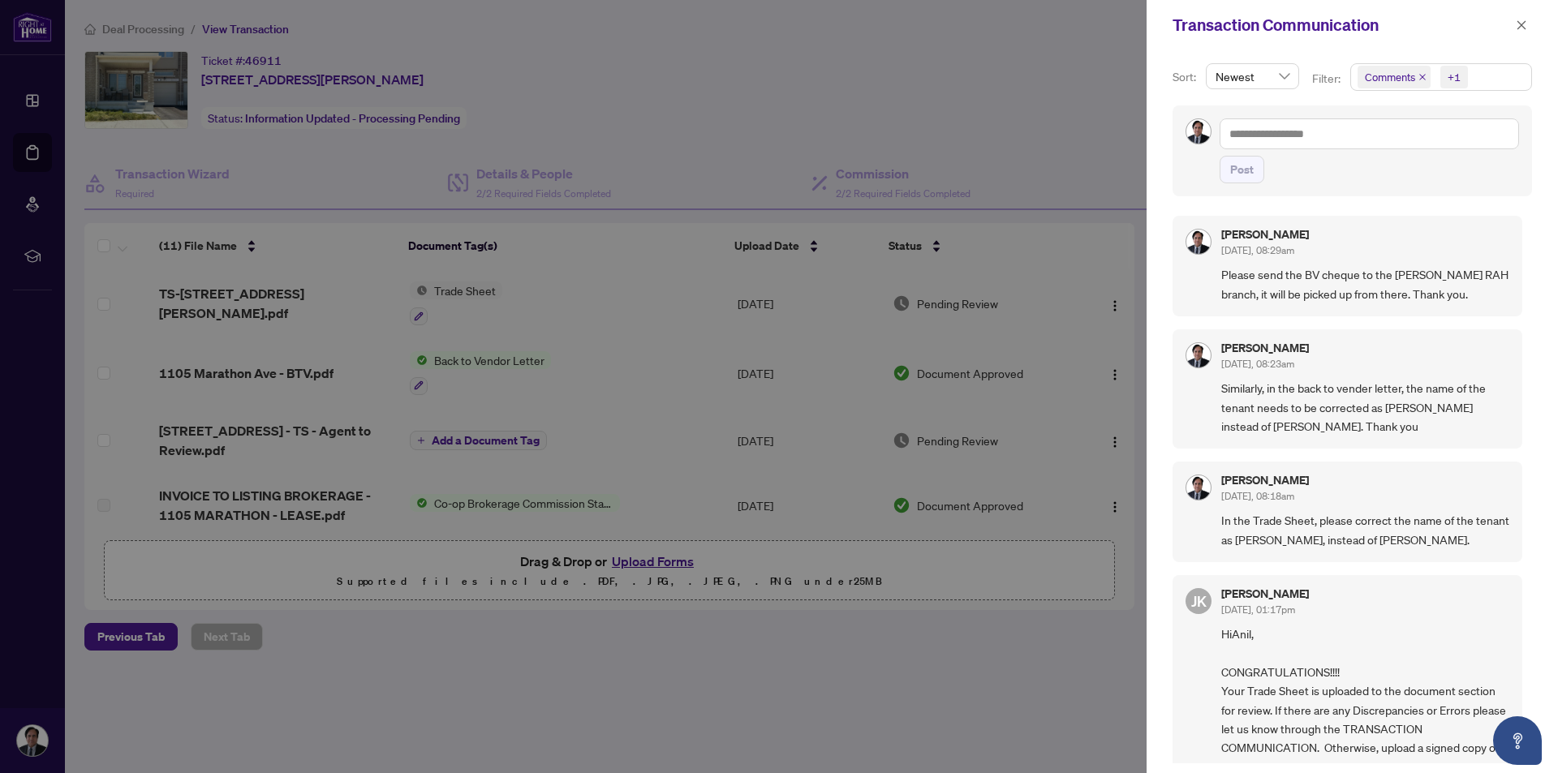
click at [1393, 79] on span "Comments" at bounding box center [1389, 77] width 50 height 16
click at [1091, 42] on div at bounding box center [779, 386] width 1558 height 773
click at [1107, 47] on div at bounding box center [779, 386] width 1558 height 773
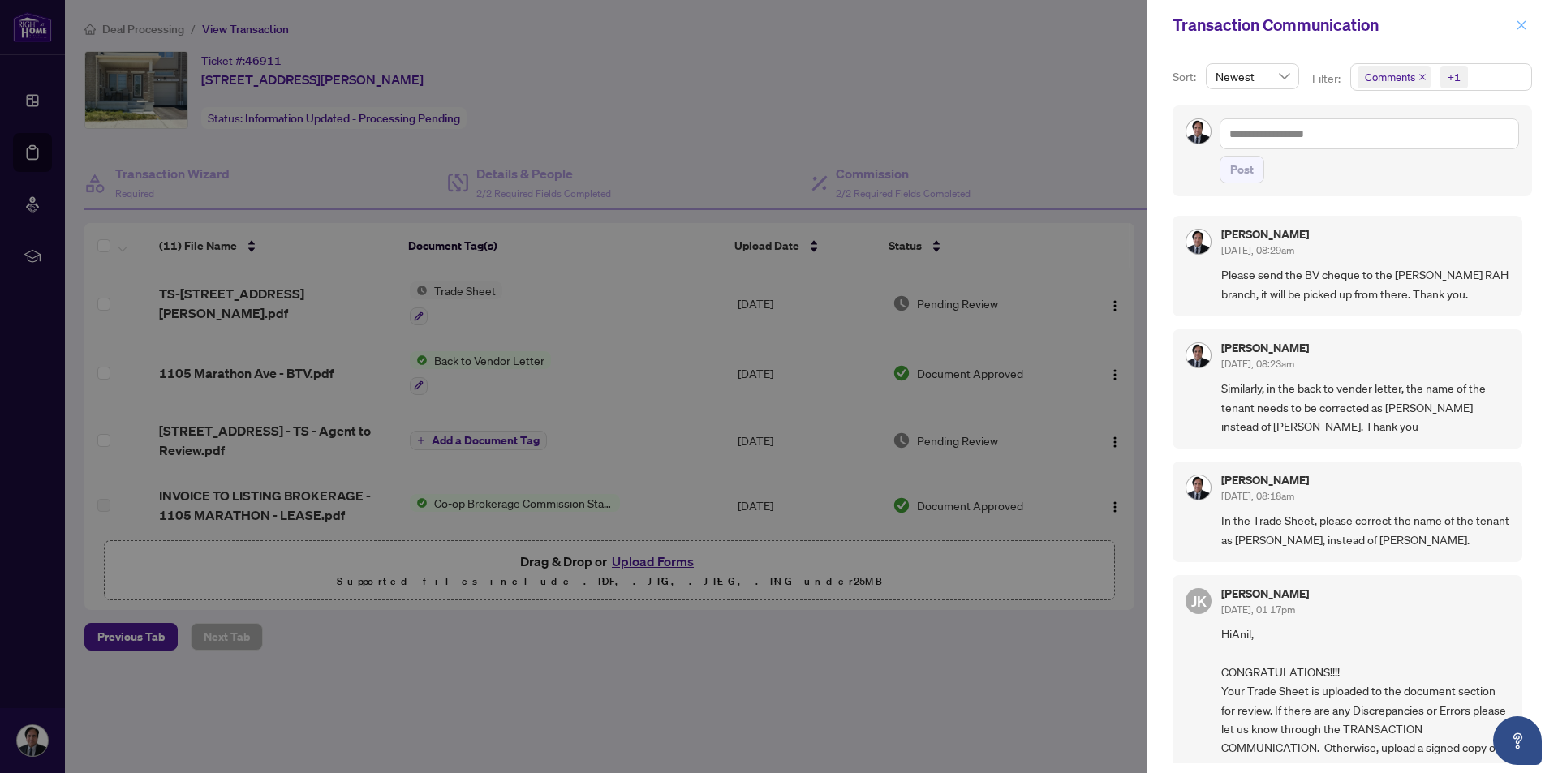
click at [1517, 26] on icon "close" at bounding box center [1520, 24] width 11 height 11
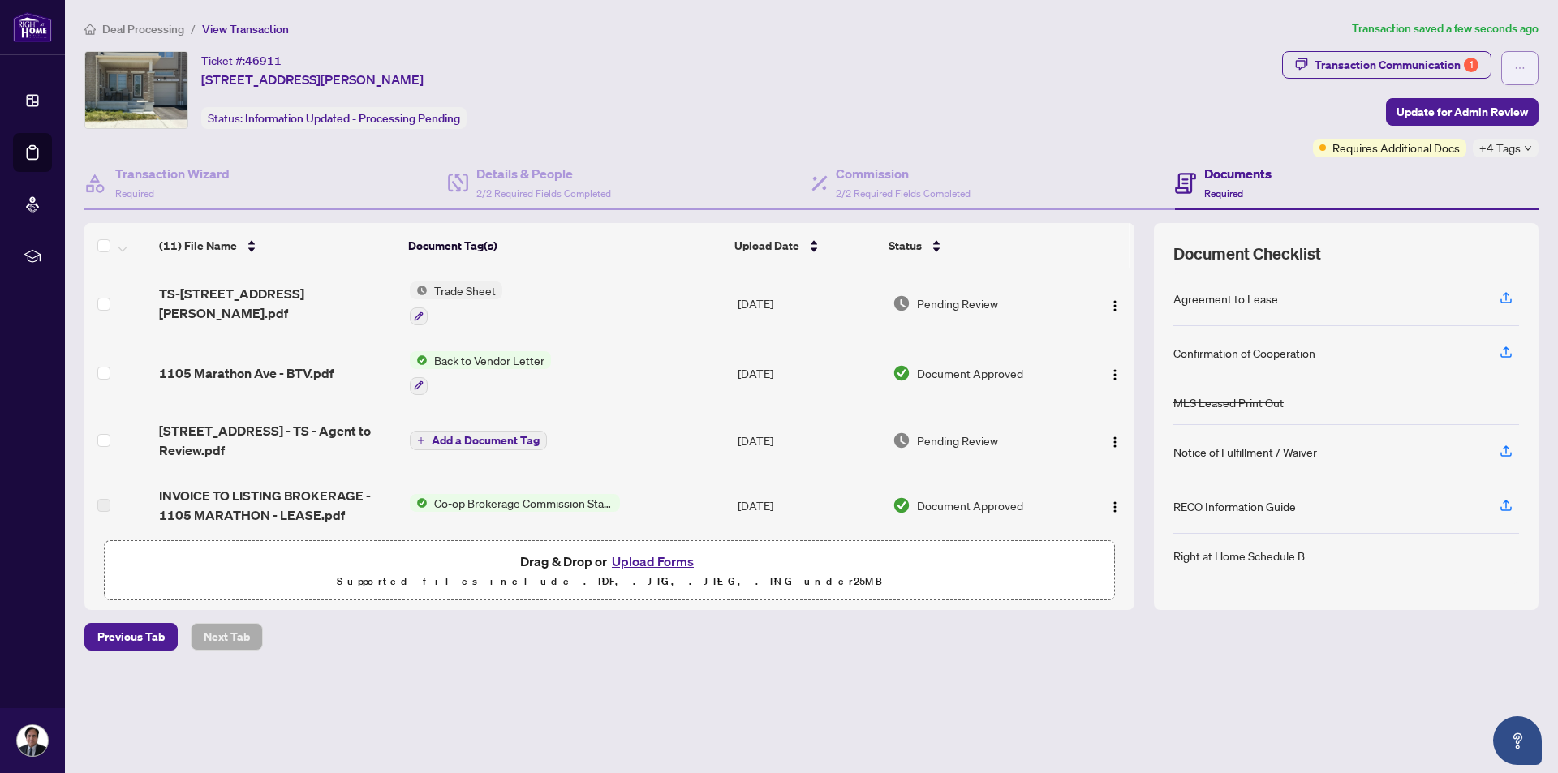
click at [1519, 70] on icon "ellipsis" at bounding box center [1519, 67] width 11 height 11
click at [1077, 67] on div "Ticket #: 46911 [STREET_ADDRESS][PERSON_NAME] Status: Information Updated - Pro…" at bounding box center [679, 90] width 1191 height 78
click at [304, 304] on span "TS-[STREET_ADDRESS] [PERSON_NAME].pdf" at bounding box center [278, 303] width 238 height 39
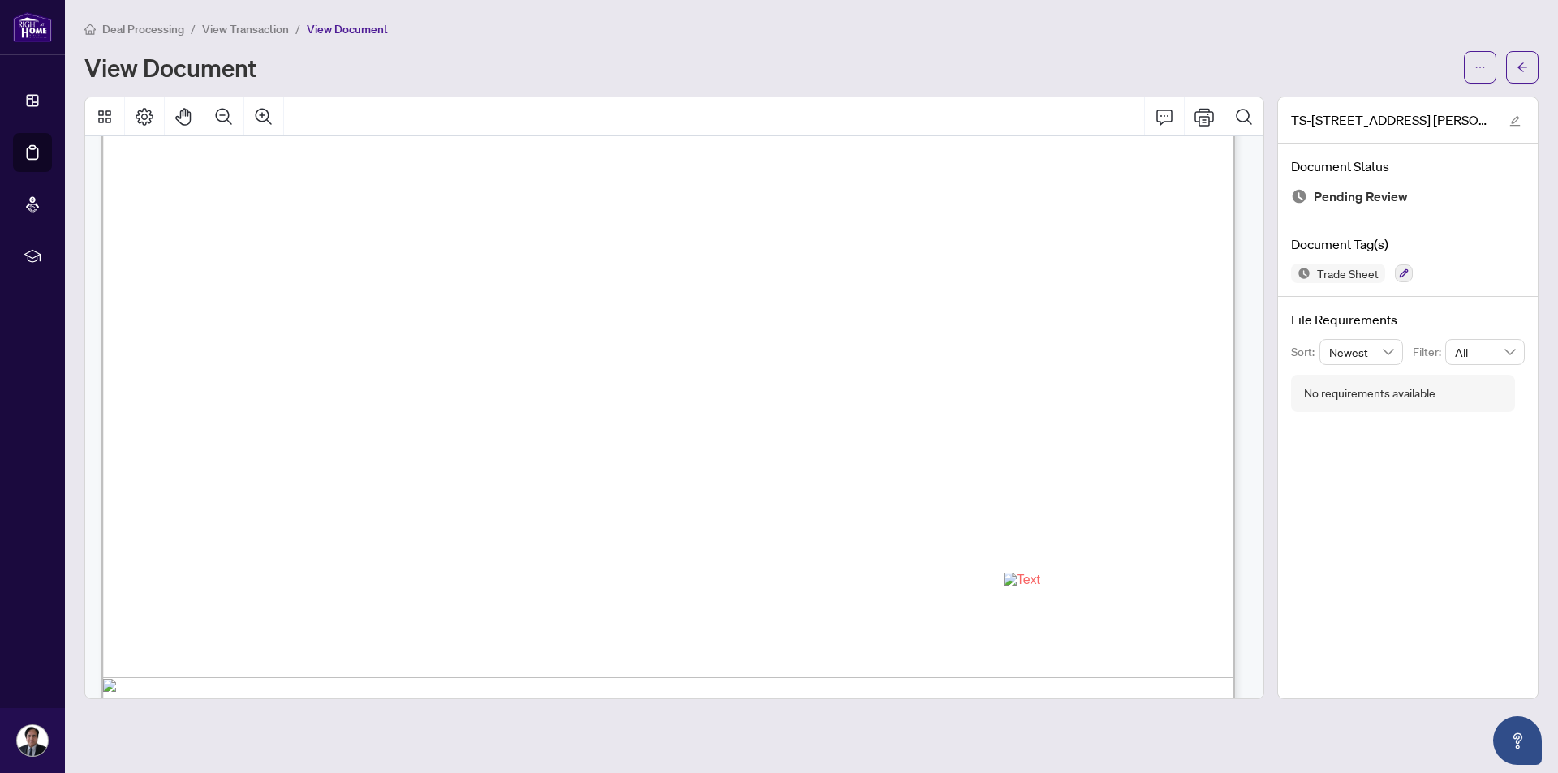
scroll to position [730, 0]
